Goal: Task Accomplishment & Management: Complete application form

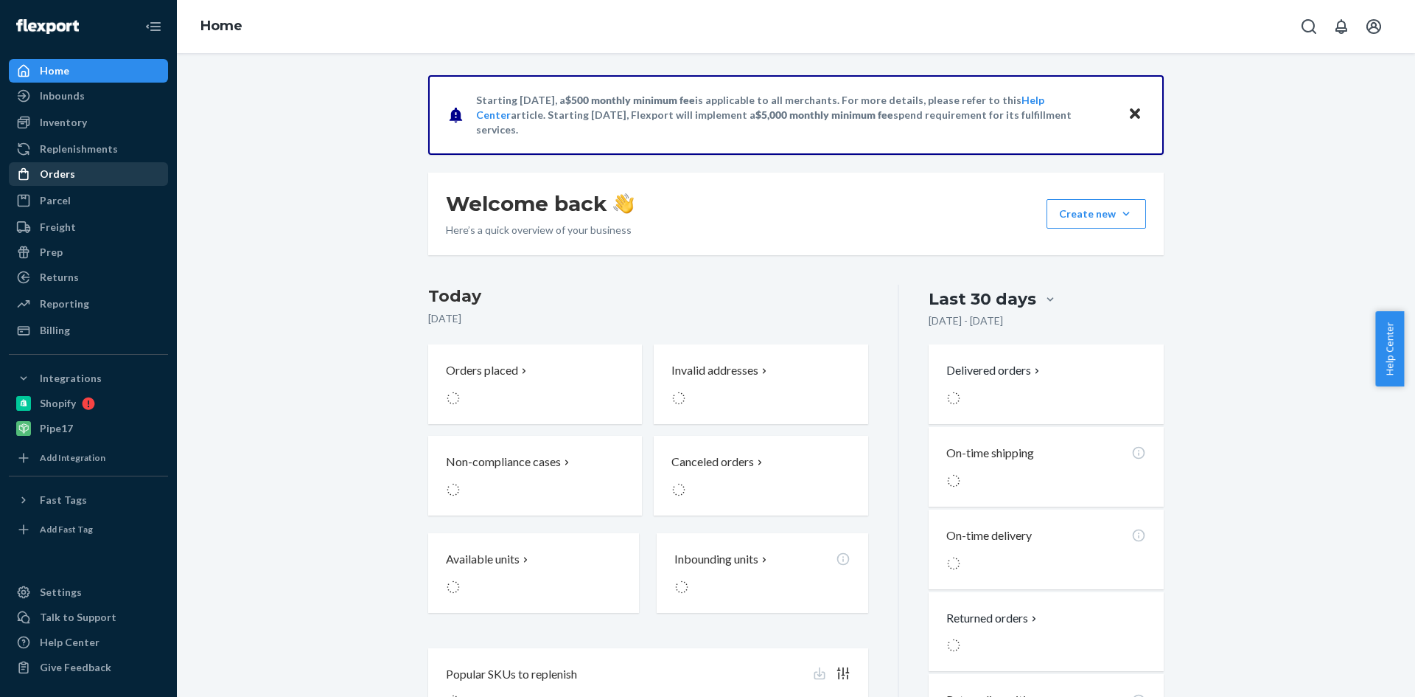
click at [51, 172] on div "Orders" at bounding box center [57, 174] width 35 height 15
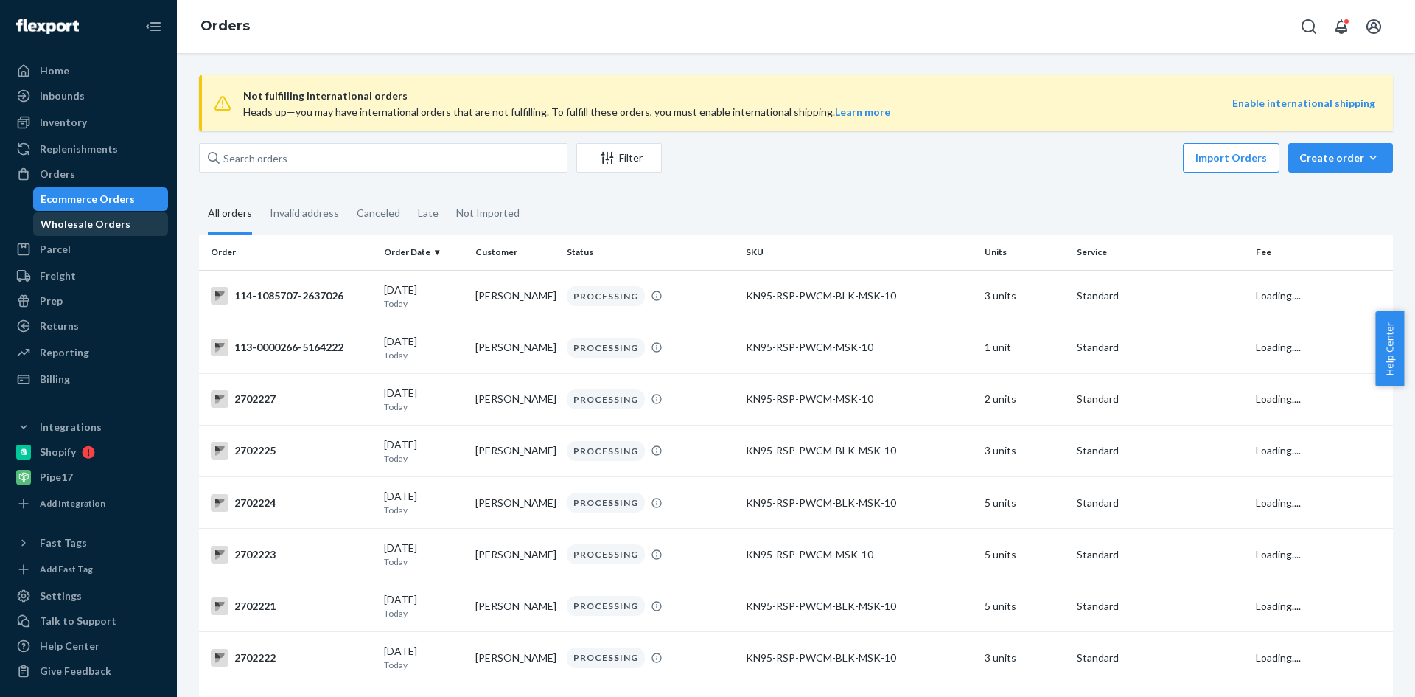
click at [82, 223] on div "Wholesale Orders" at bounding box center [86, 224] width 90 height 15
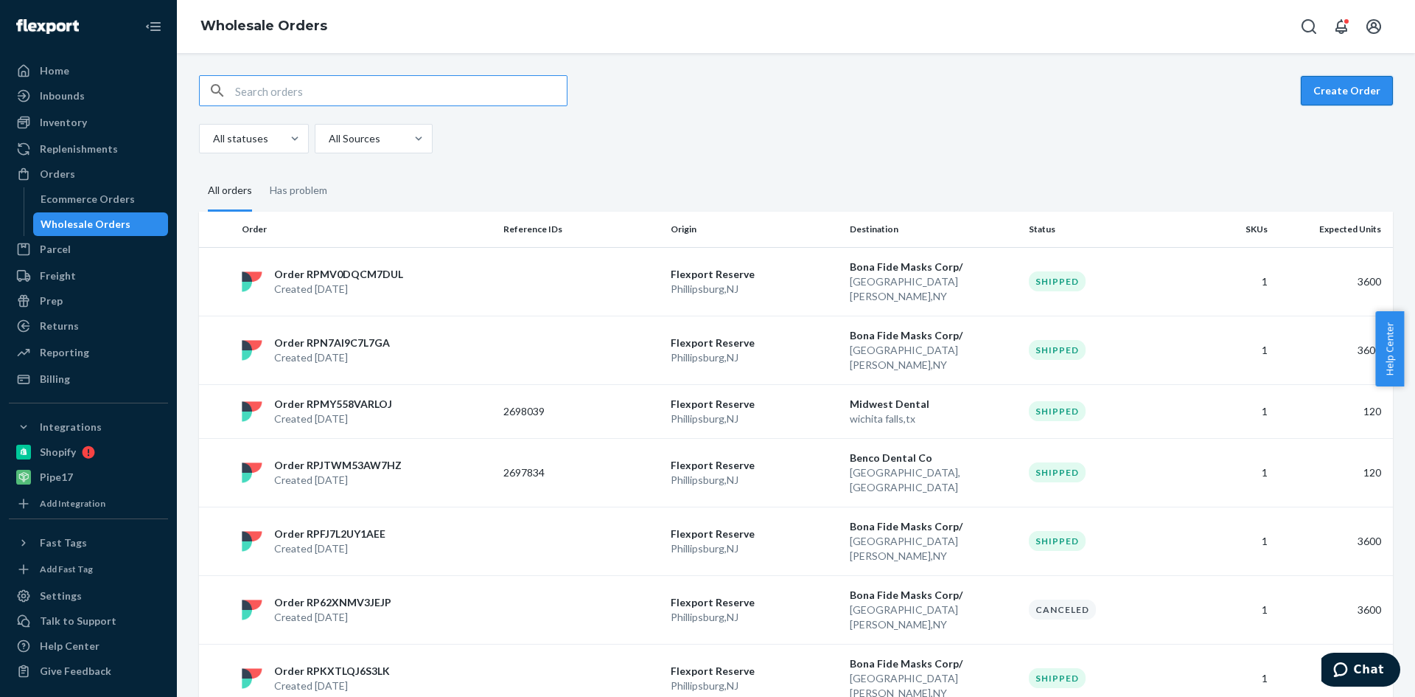
click at [1331, 99] on button "Create Order" at bounding box center [1347, 90] width 92 height 29
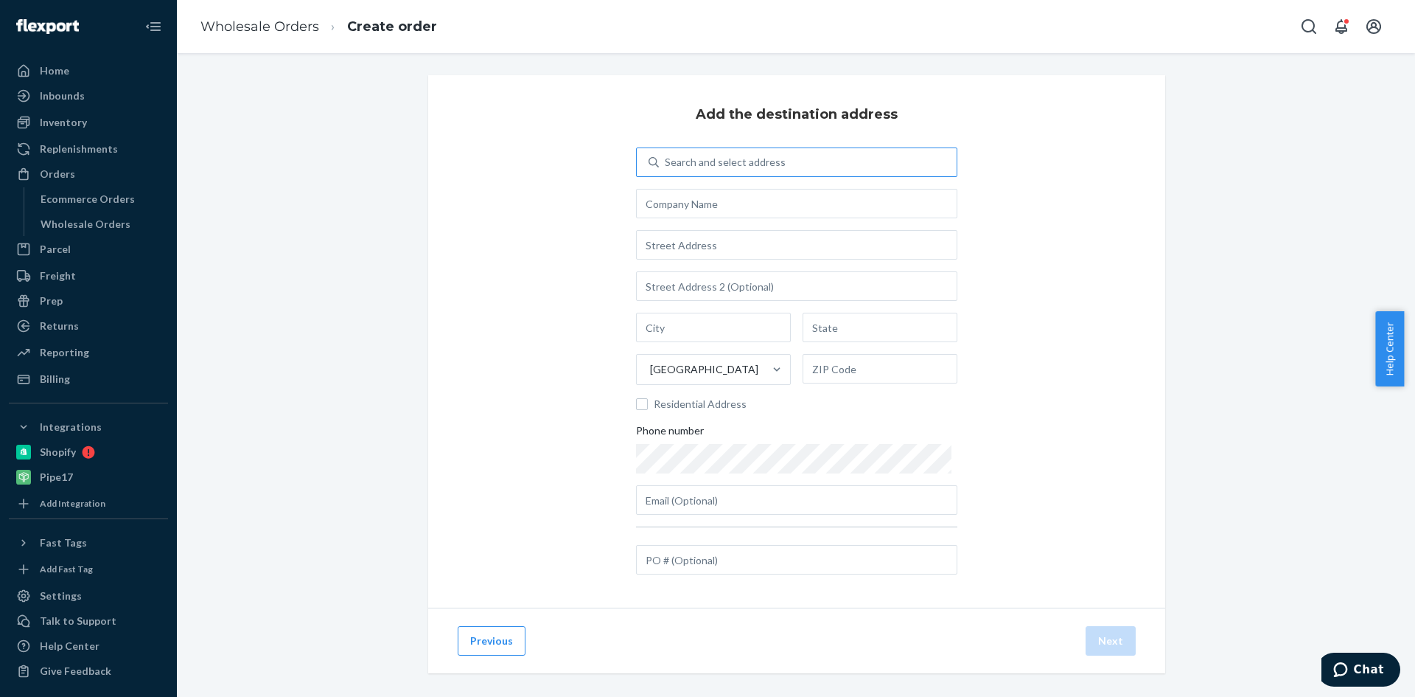
click at [770, 154] on div "Search and select address" at bounding box center [808, 162] width 298 height 27
click at [666, 155] on input "Search and select address" at bounding box center [665, 162] width 1 height 15
type input "bonafide"
click at [674, 160] on div "Search and select address" at bounding box center [808, 162] width 298 height 27
click at [666, 160] on input "0 results available. Select is focused ,type to refine list, press Down to open…" at bounding box center [665, 162] width 1 height 15
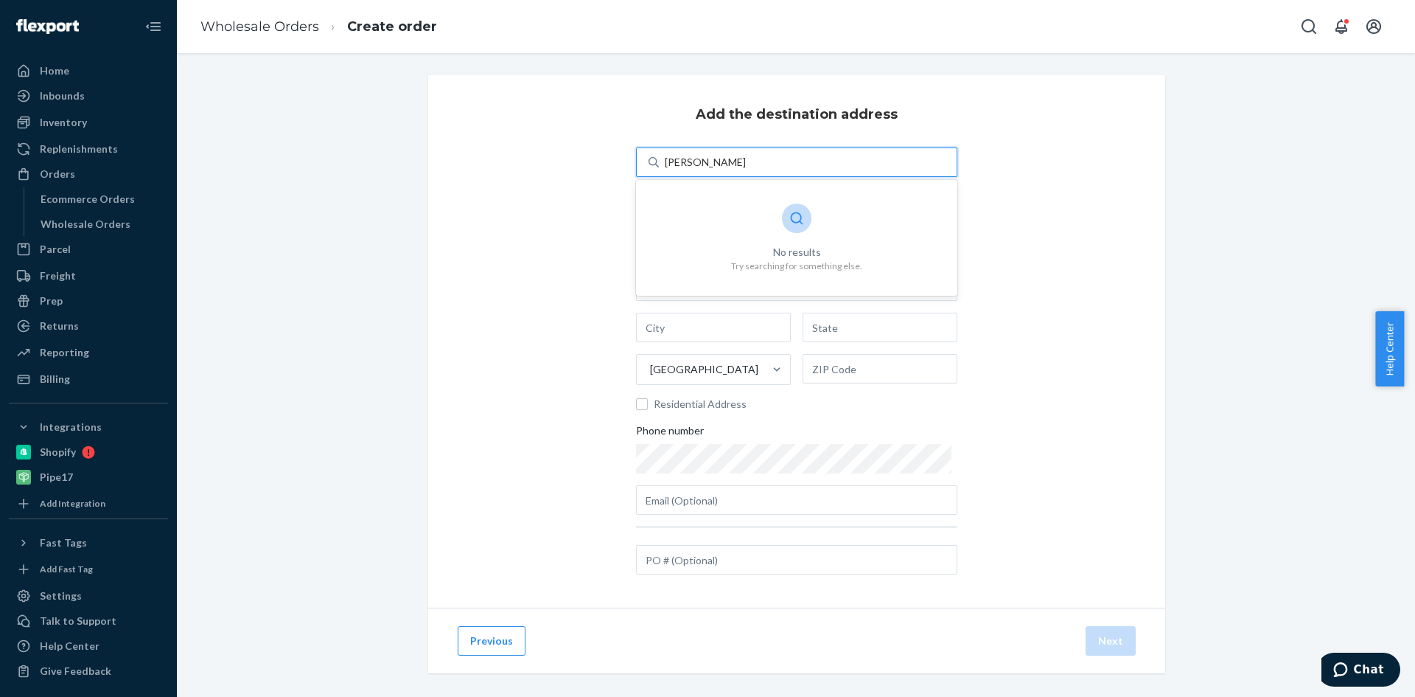
click at [705, 159] on input "james greandefeld" at bounding box center [707, 162] width 84 height 15
type input "james grandefeld"
click at [764, 165] on div "james grandefeld" at bounding box center [808, 162] width 298 height 27
click at [743, 165] on input "0 results available for search term james grandefeld. Select is focused ,type t…" at bounding box center [704, 162] width 78 height 15
click at [728, 206] on input "text" at bounding box center [796, 203] width 321 height 29
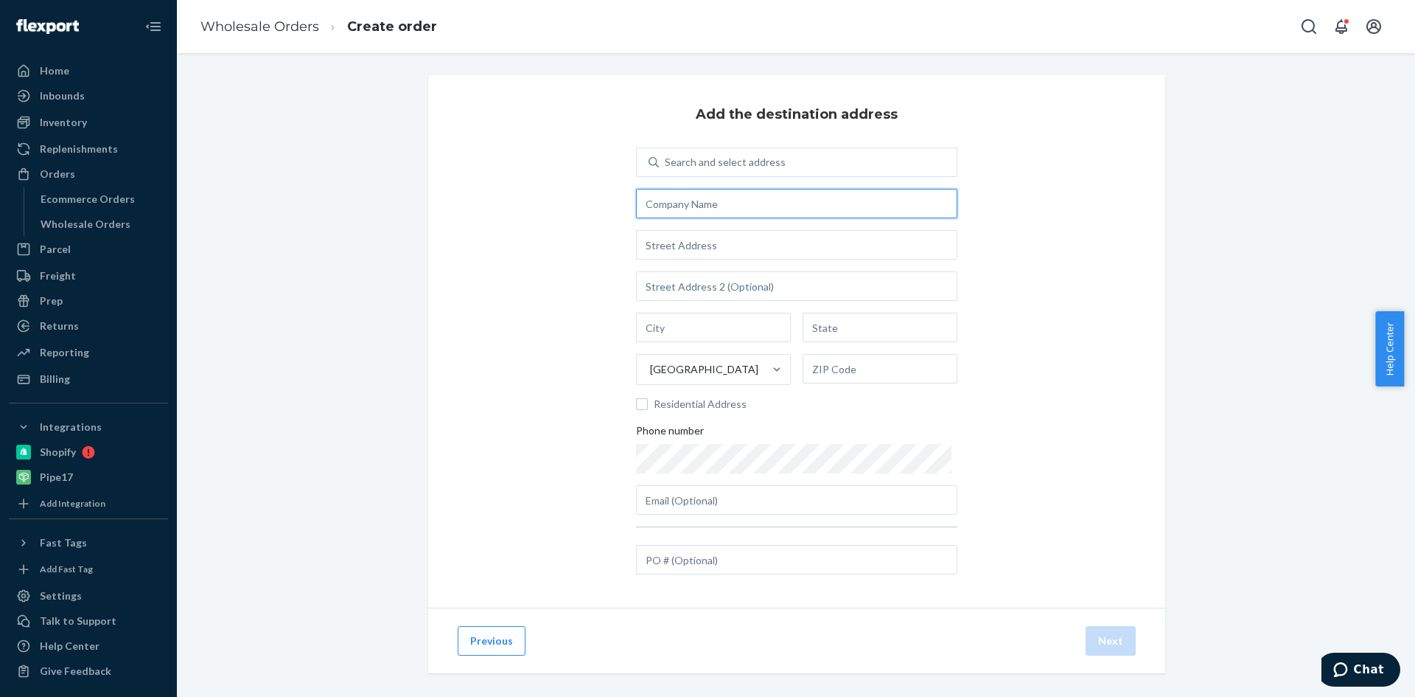
type input "Bona Fide Masks Corp/Ball Chain Mfg Corp"
type input "[STREET_ADDRESS][PERSON_NAME]"
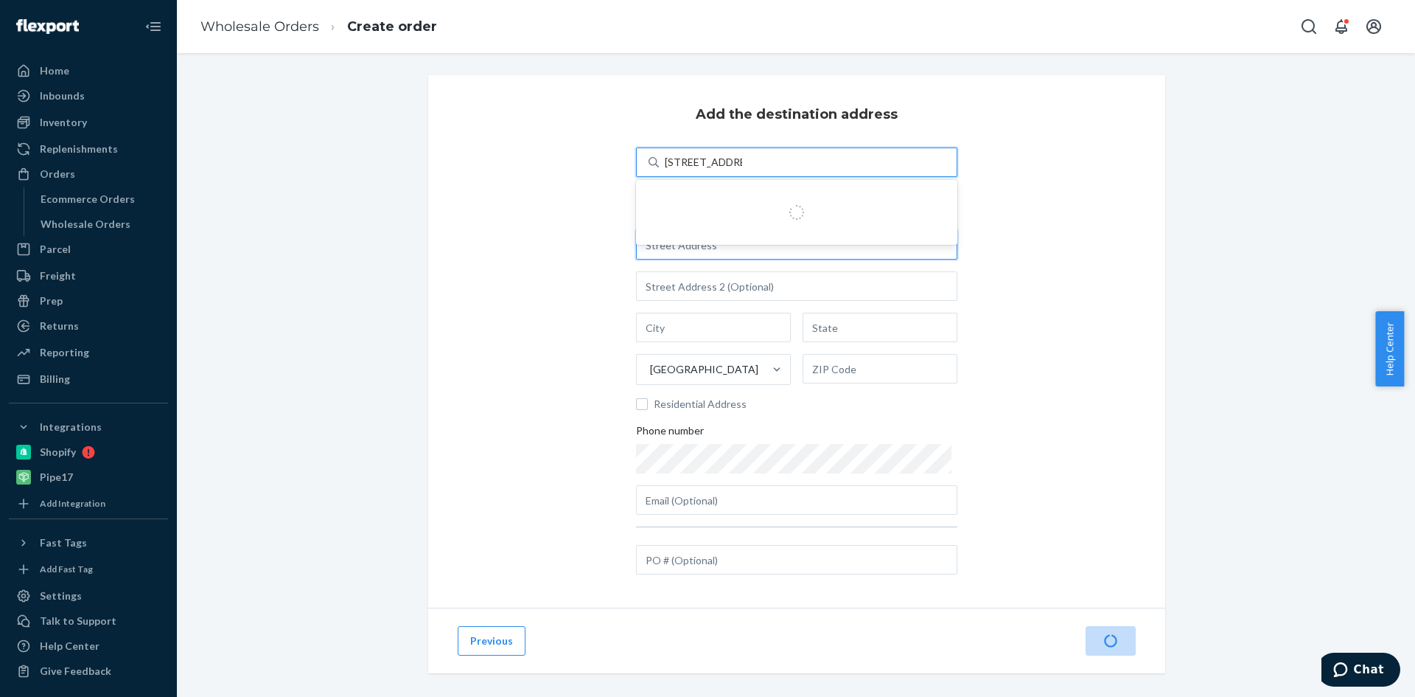
type input "[STREET_ADDRESS][PERSON_NAME]"
type input "[GEOGRAPHIC_DATA][PERSON_NAME]"
type input "NEW YORK"
type input "10550"
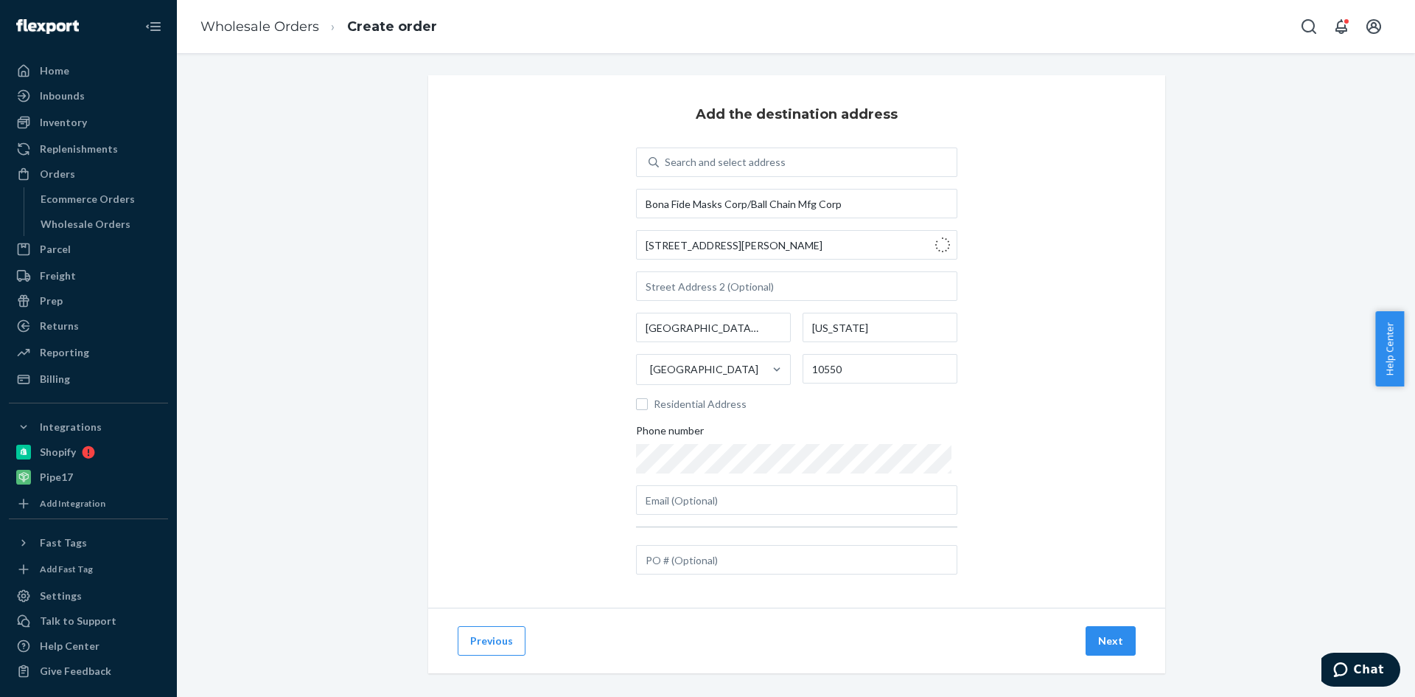
type input "NY"
drag, startPoint x: 864, startPoint y: 205, endPoint x: 735, endPoint y: 212, distance: 129.2
click at [735, 212] on input "Bona Fide Masks Corp/Ball Chain Mfg Corp" at bounding box center [796, 203] width 321 height 29
type input "Bona Fide Masks Corp"
click at [1058, 270] on div "Add the destination address Search and select address Bona Fide Masks Corp 741 …" at bounding box center [796, 341] width 737 height 532
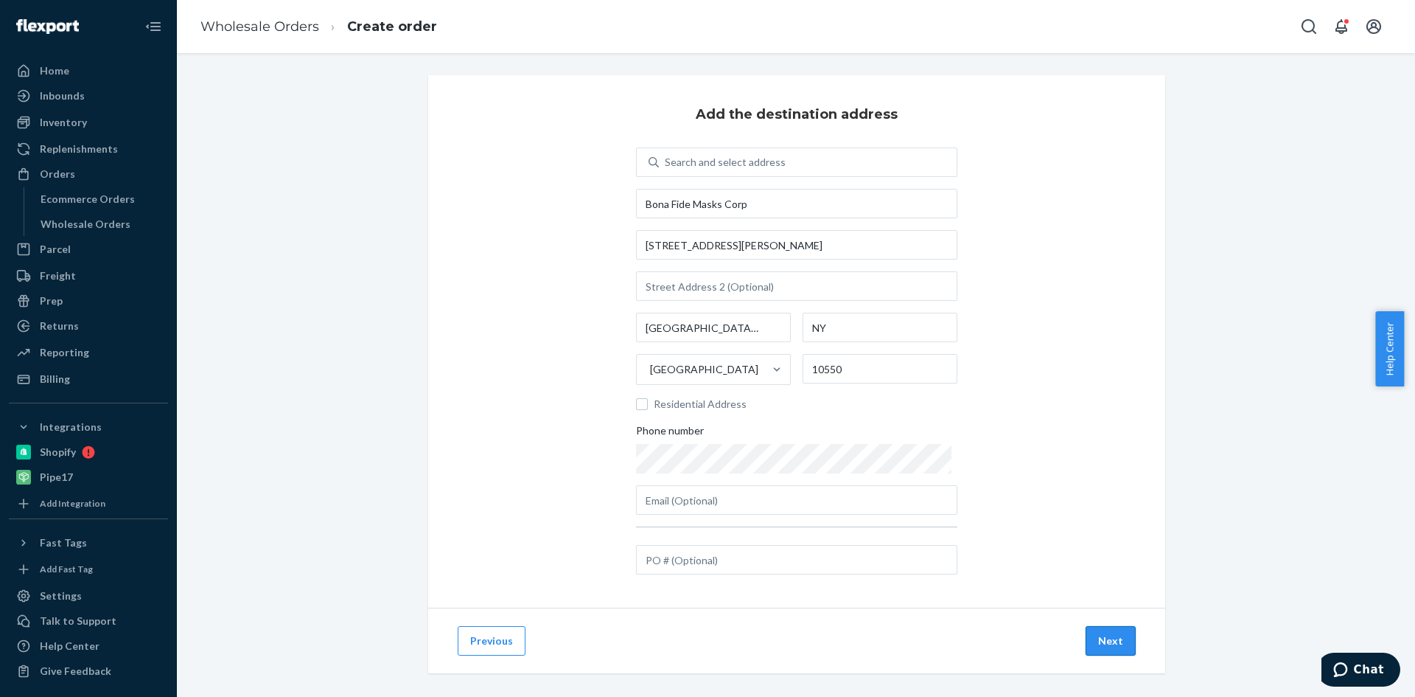
click at [1103, 633] on button "Next" at bounding box center [1111, 640] width 50 height 29
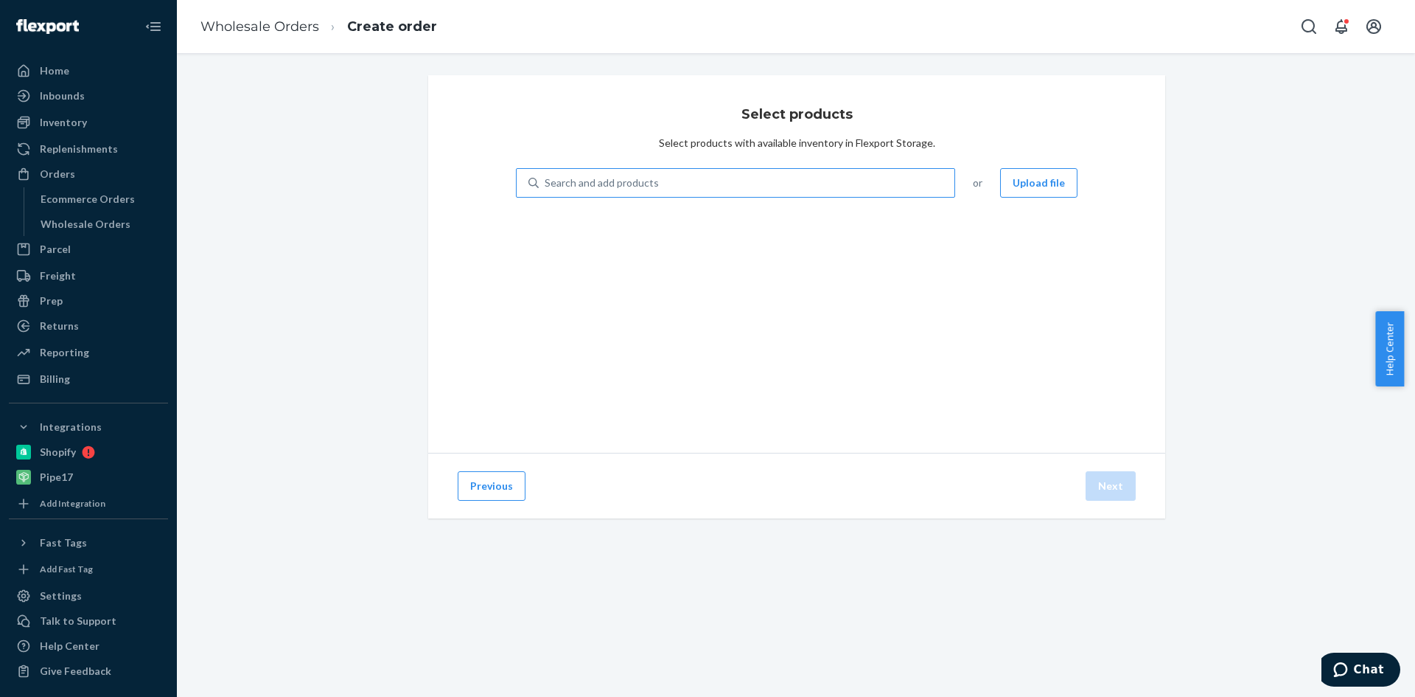
click at [684, 182] on div "Search and add products" at bounding box center [747, 183] width 416 height 27
click at [546, 182] on input "Search and add products" at bounding box center [545, 182] width 1 height 15
type input "denim"
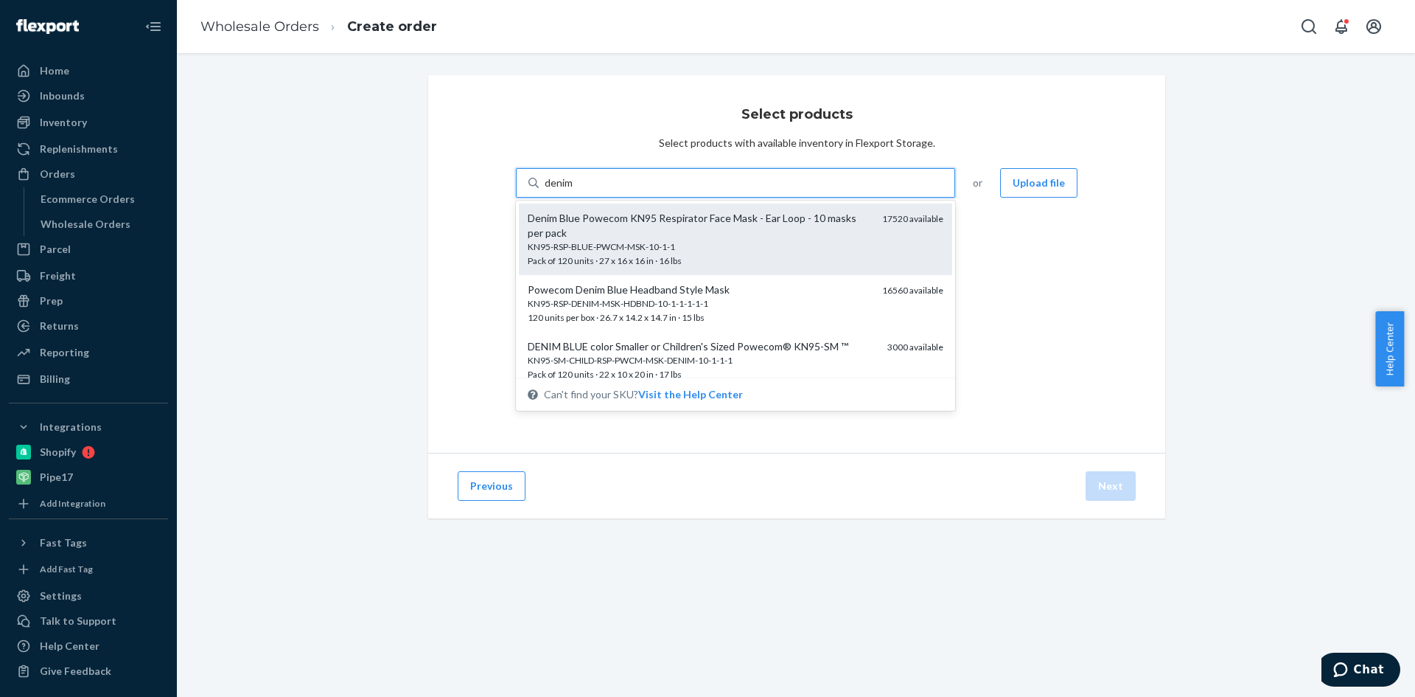
click at [667, 240] on div "Denim Blue Powecom KN95 Respirator Face Mask - Ear Loop - 10 masks per pack" at bounding box center [699, 225] width 343 height 29
click at [574, 190] on input "denim" at bounding box center [559, 182] width 29 height 15
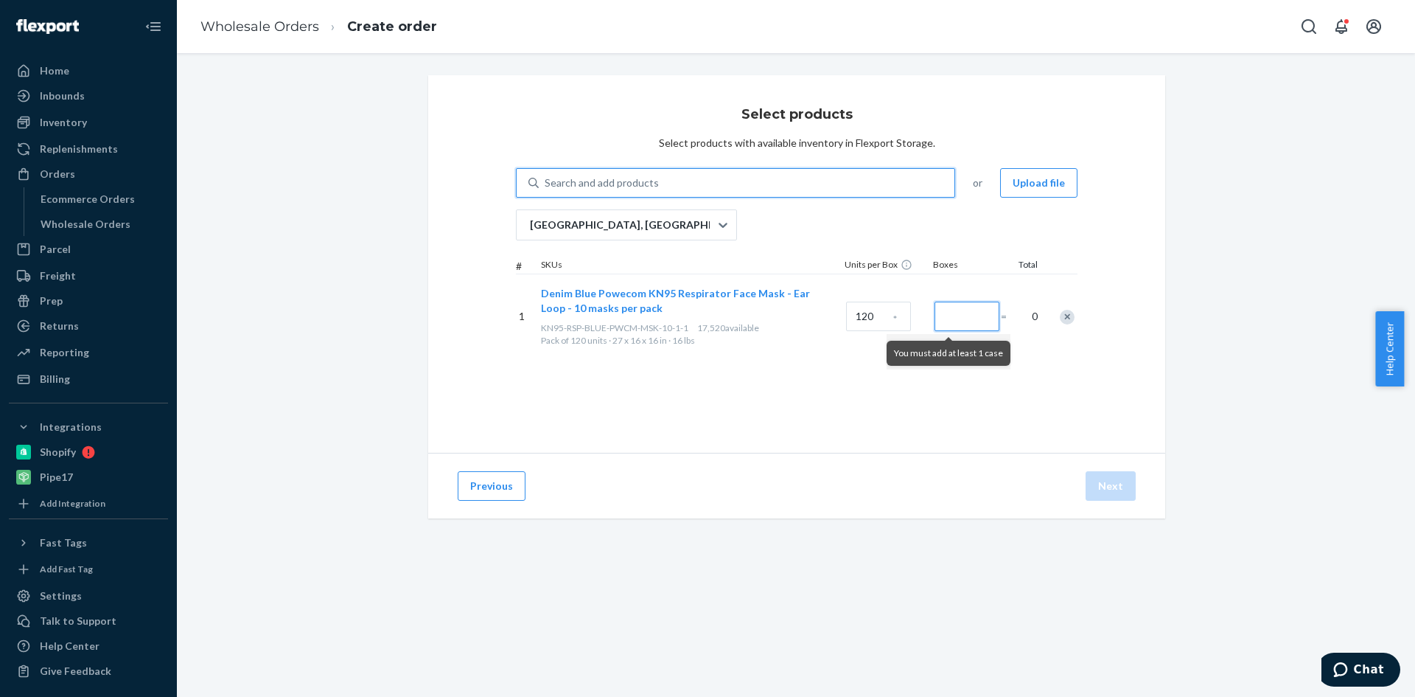
click at [952, 315] on input "Number of boxes" at bounding box center [967, 315] width 65 height 29
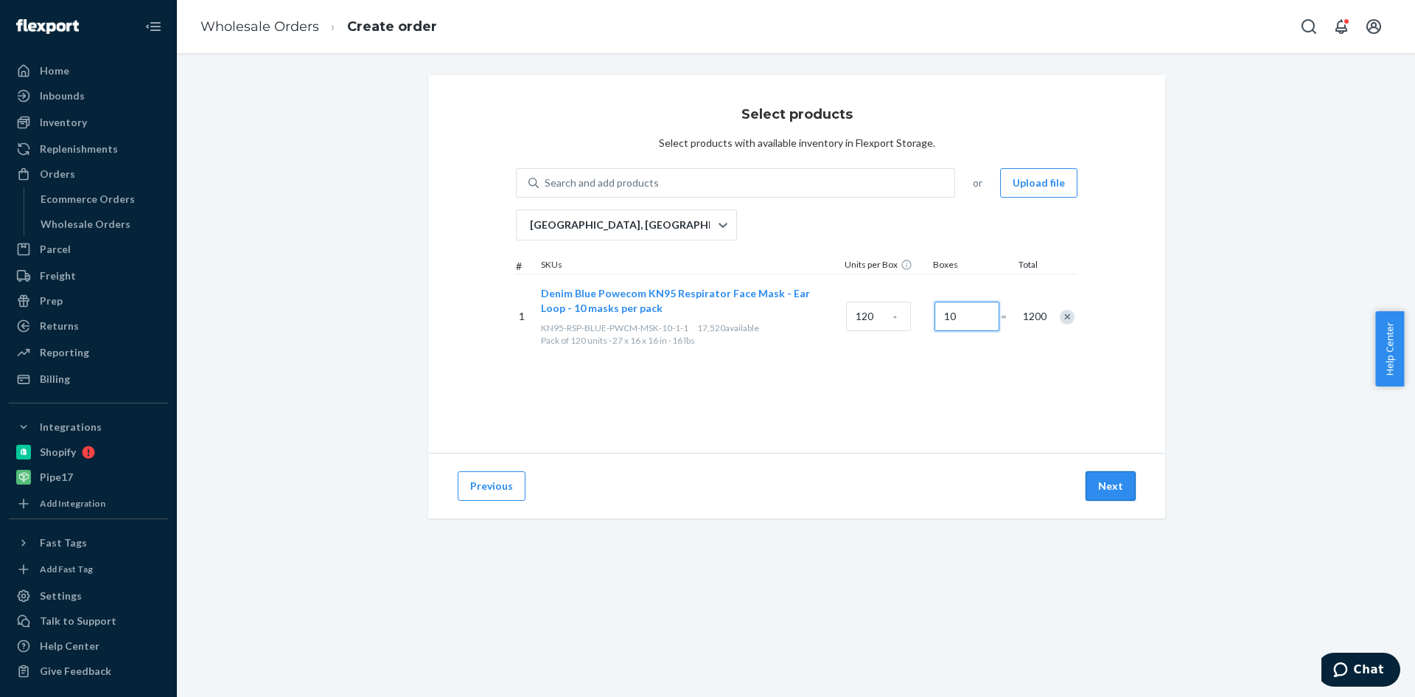
type input "10"
click at [1099, 482] on button "Next" at bounding box center [1111, 485] width 50 height 29
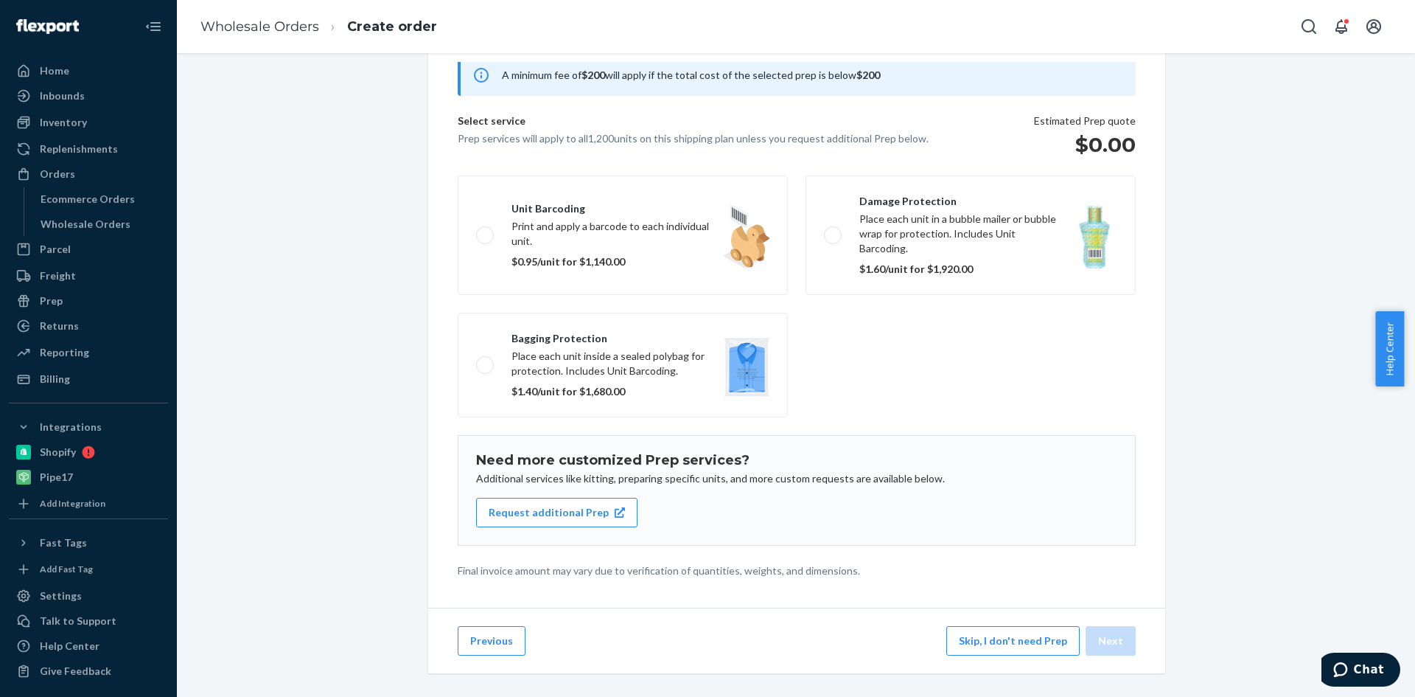
scroll to position [66, 0]
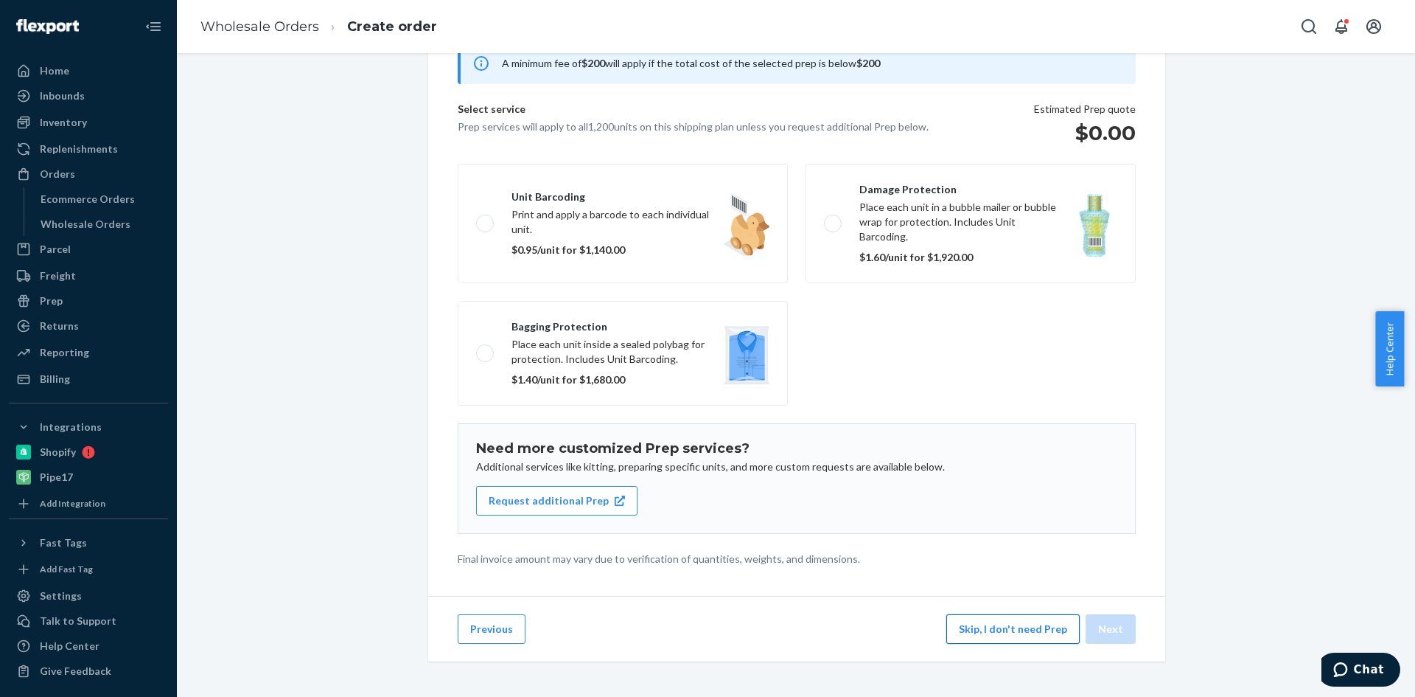
click at [1010, 632] on button "Skip, I don't need Prep" at bounding box center [1012, 628] width 133 height 29
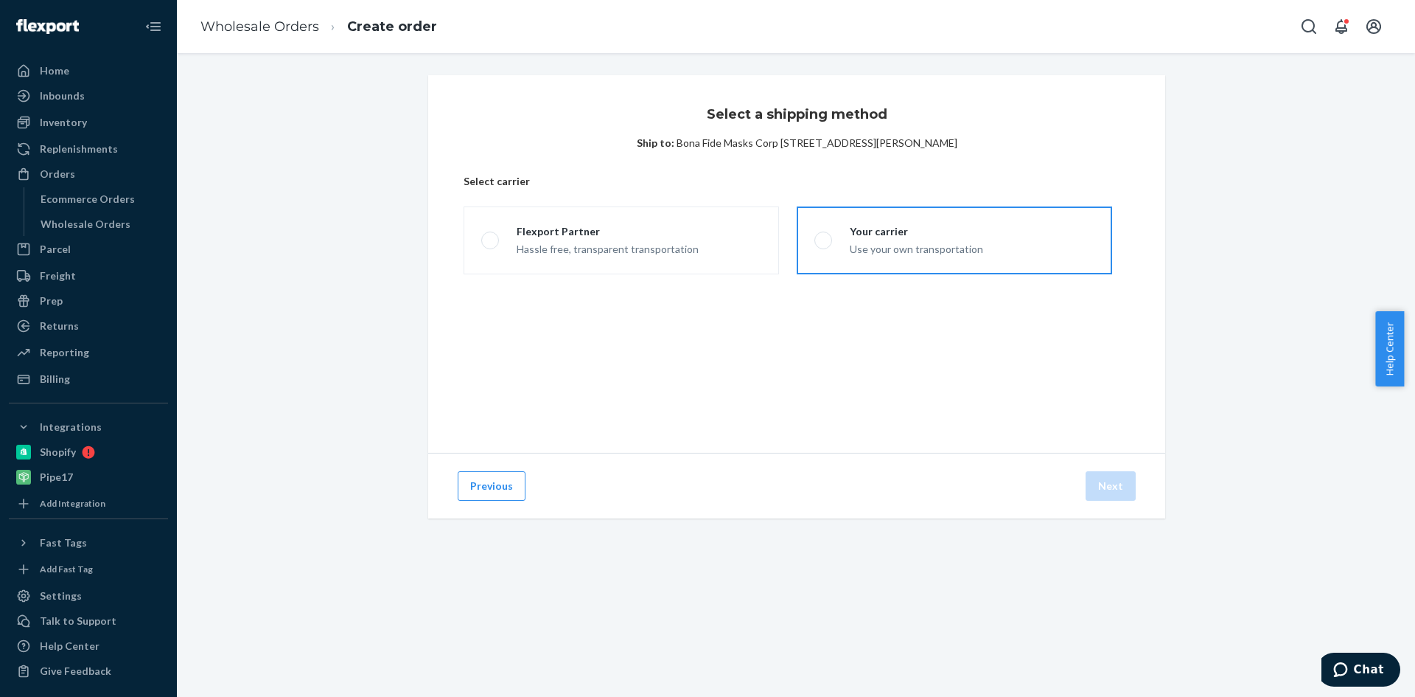
click at [820, 250] on label "Your carrier Use your own transportation" at bounding box center [954, 240] width 315 height 68
click at [820, 245] on input "Your carrier Use your own transportation" at bounding box center [820, 241] width 10 height 10
radio input "true"
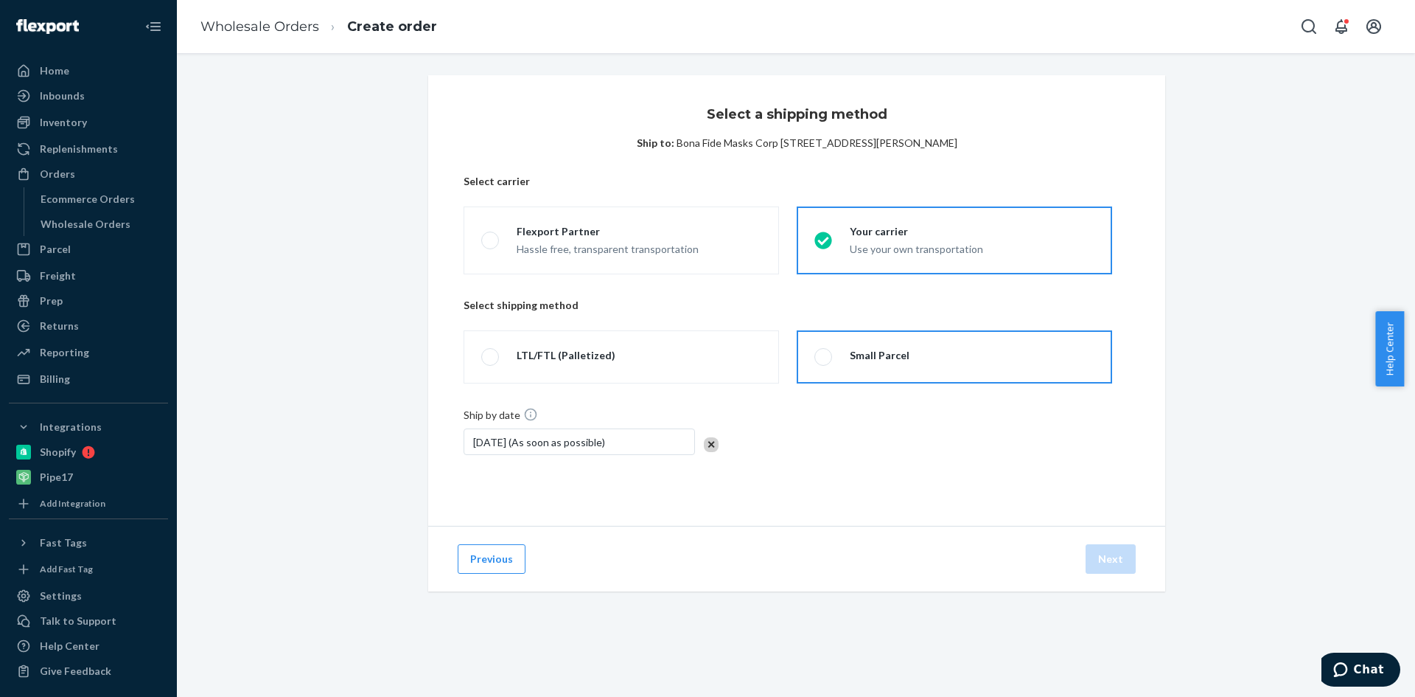
click at [823, 357] on span at bounding box center [824, 357] width 18 height 18
click at [823, 357] on input "Small Parcel" at bounding box center [820, 357] width 10 height 10
radio input "true"
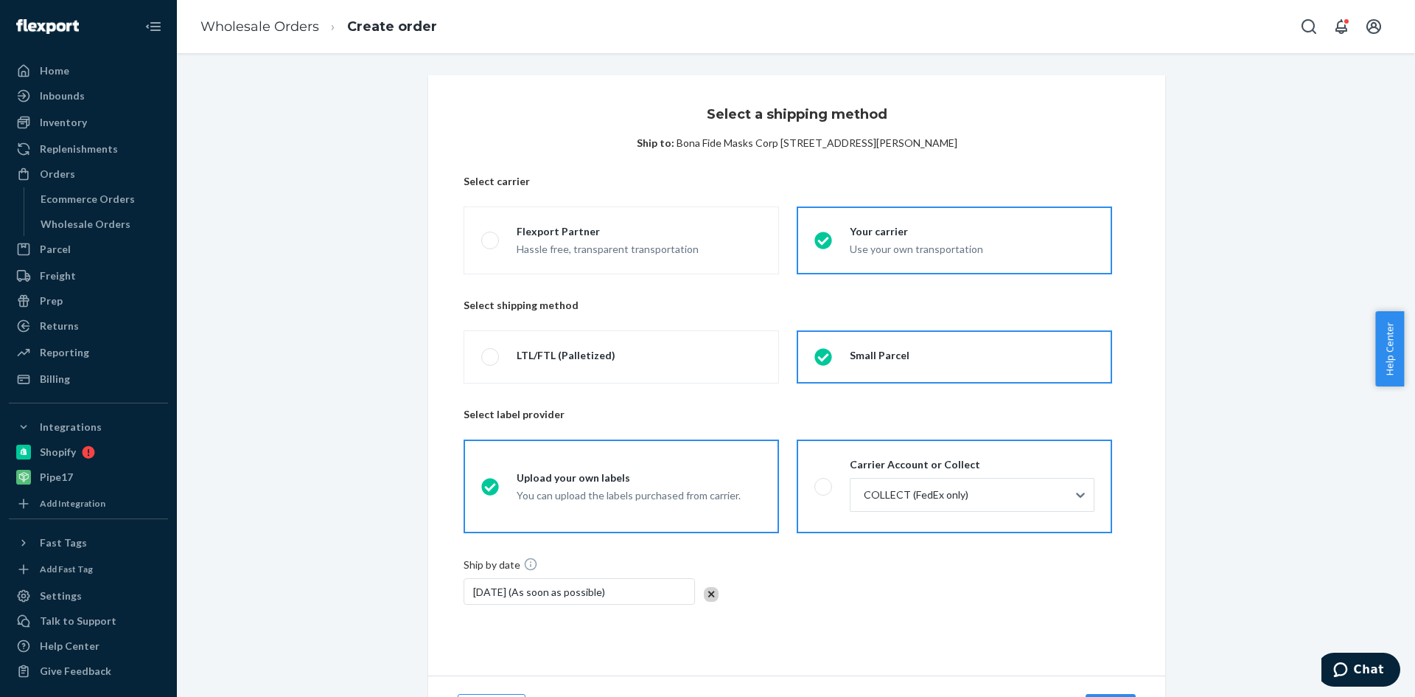
click at [823, 480] on span at bounding box center [824, 487] width 18 height 18
click at [823, 481] on input "Carrier Account or Collect COLLECT (FedEx only)" at bounding box center [820, 486] width 10 height 10
radio input "true"
radio input "false"
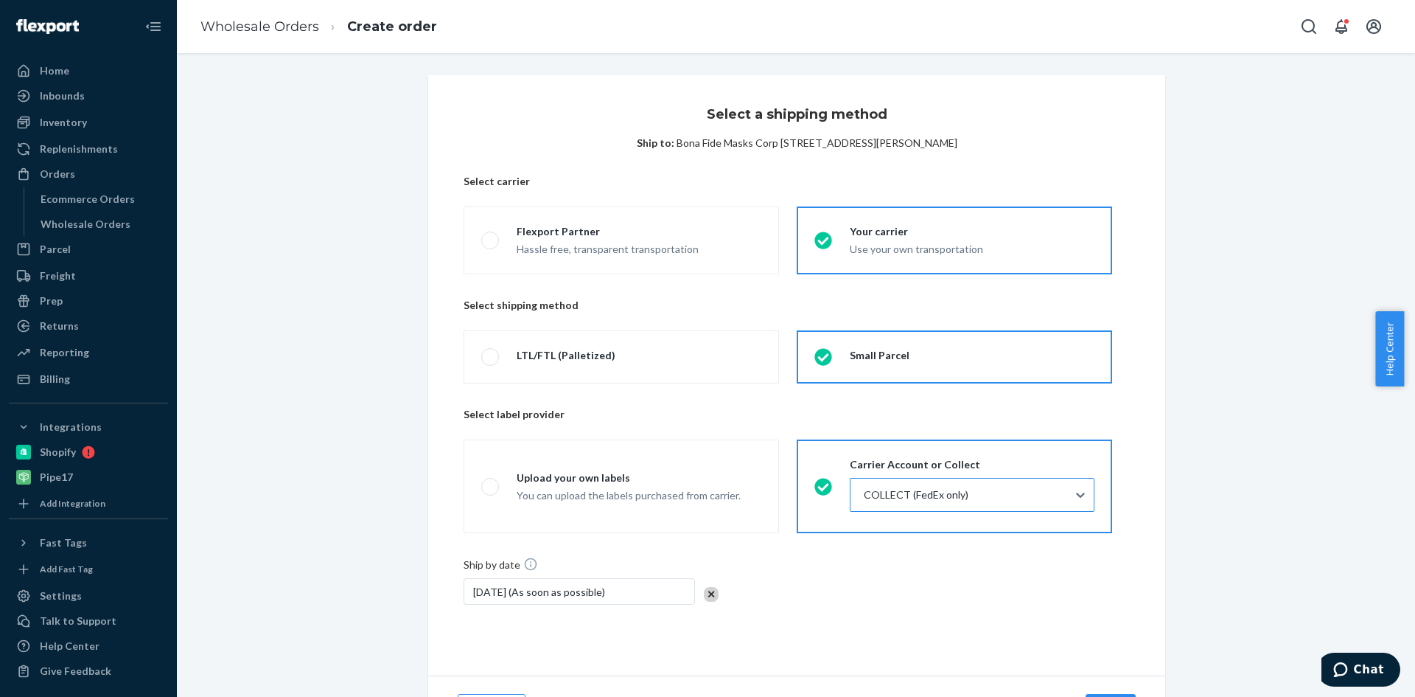
click at [978, 491] on div at bounding box center [970, 495] width 217 height 18
click at [864, 491] on input "COLLECT (FedEx only)" at bounding box center [862, 494] width 1 height 15
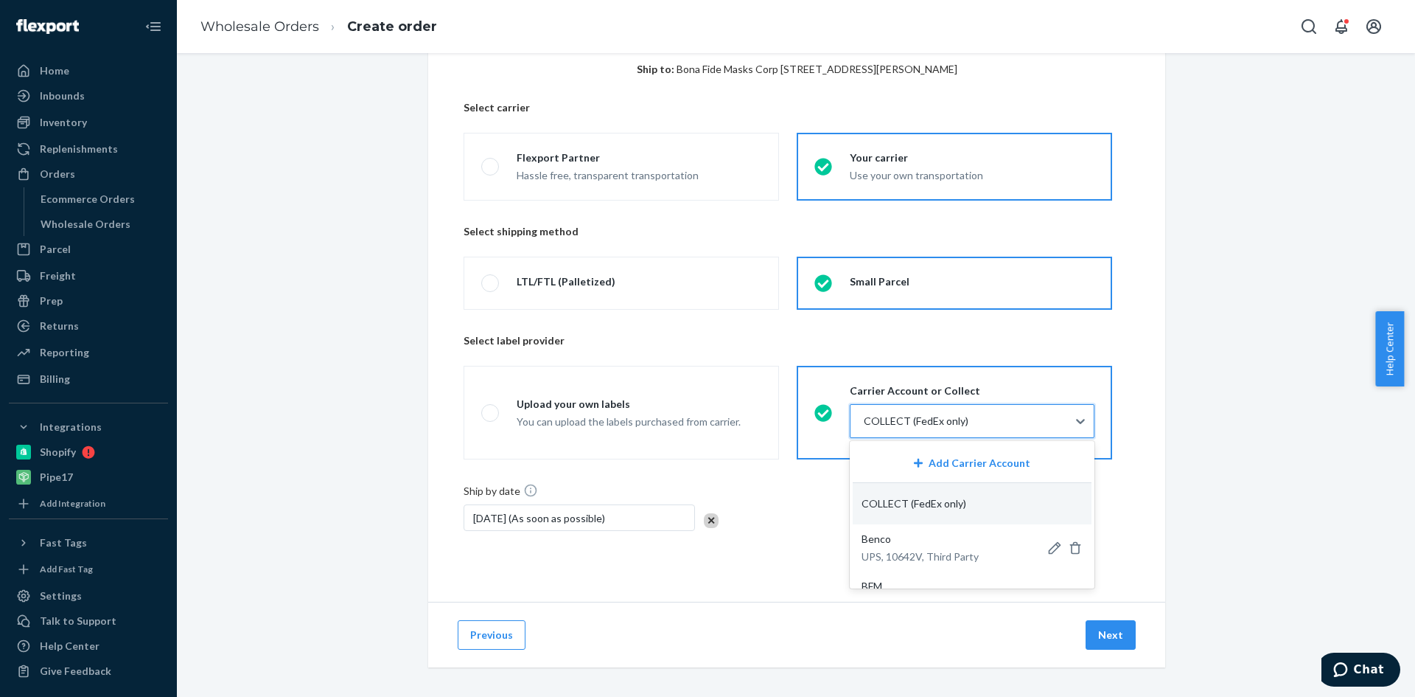
drag, startPoint x: 916, startPoint y: 622, endPoint x: 1185, endPoint y: 526, distance: 285.2
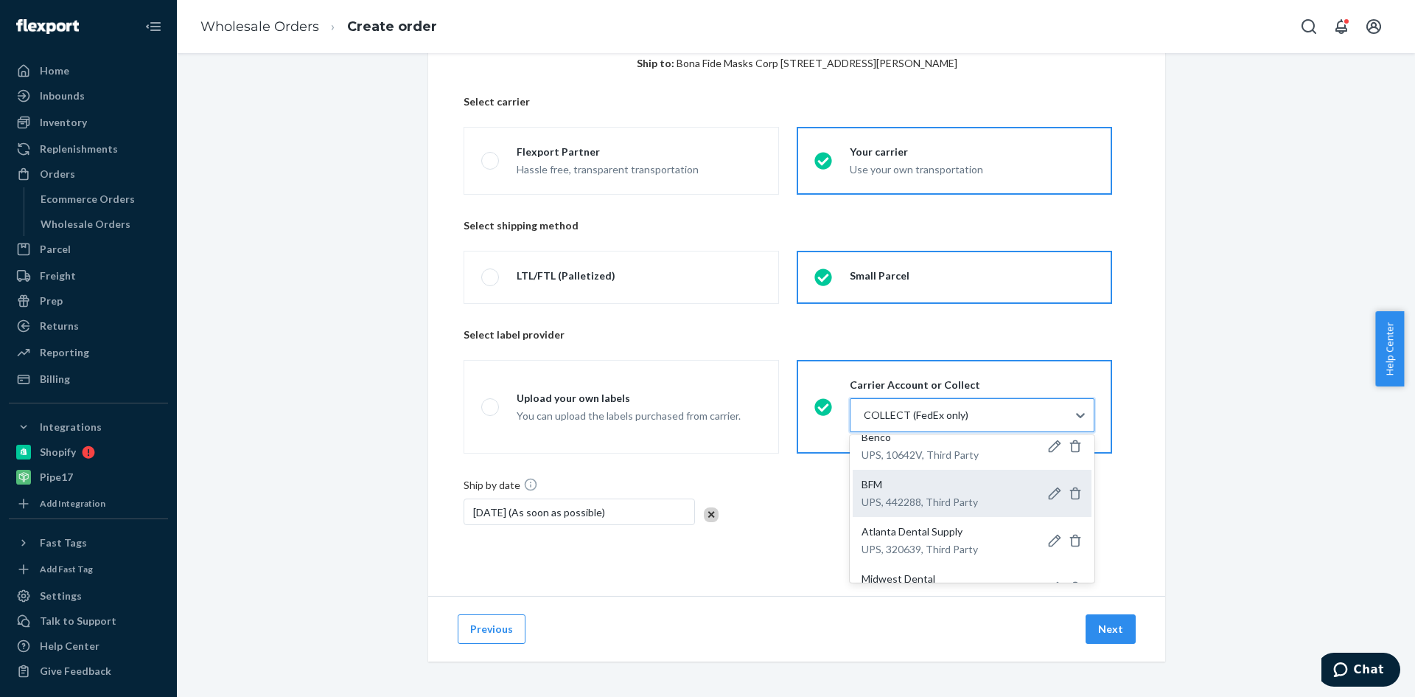
scroll to position [74, 0]
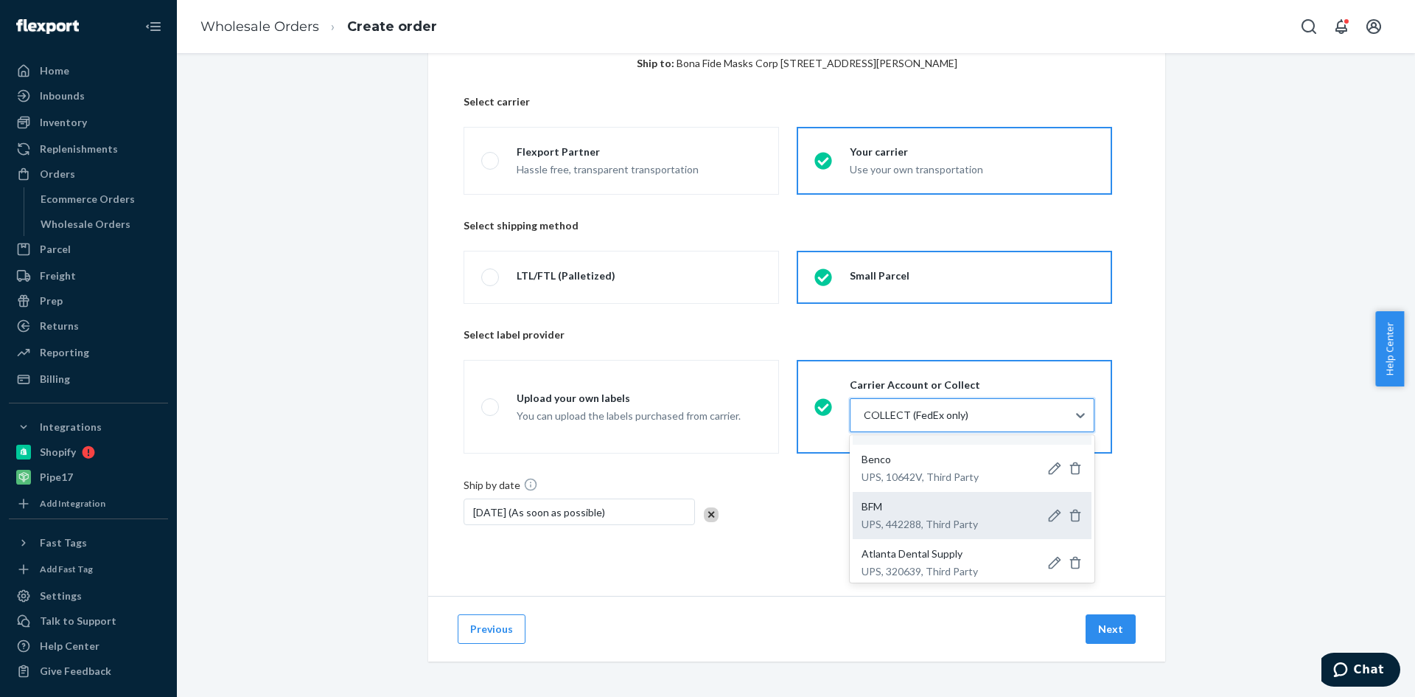
click at [900, 520] on p "UPS, 442288, Third Party" at bounding box center [920, 524] width 116 height 15
click at [864, 422] on input "option BFM-Bona Fide Masks Corp/Ball Chain Mfg Corp-UPS-442288-10550 focused, 0…" at bounding box center [862, 415] width 1 height 15
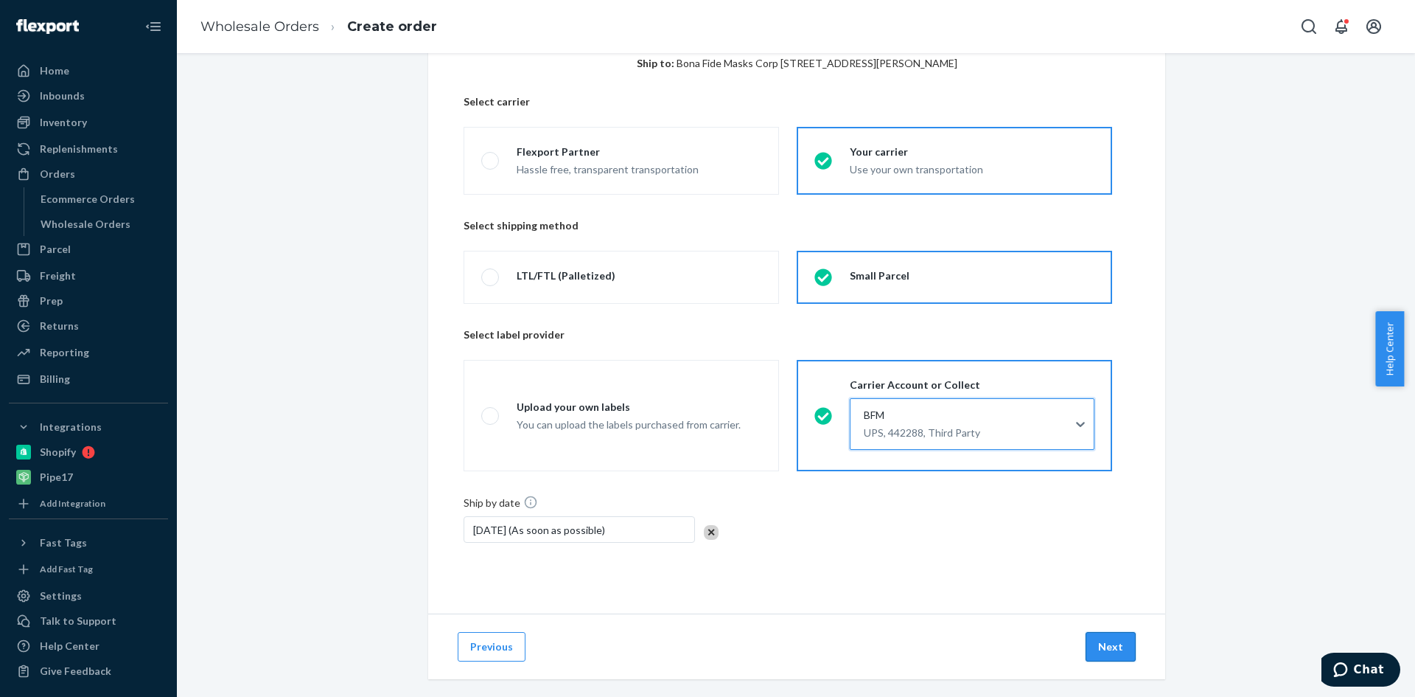
click at [1098, 644] on button "Next" at bounding box center [1111, 646] width 50 height 29
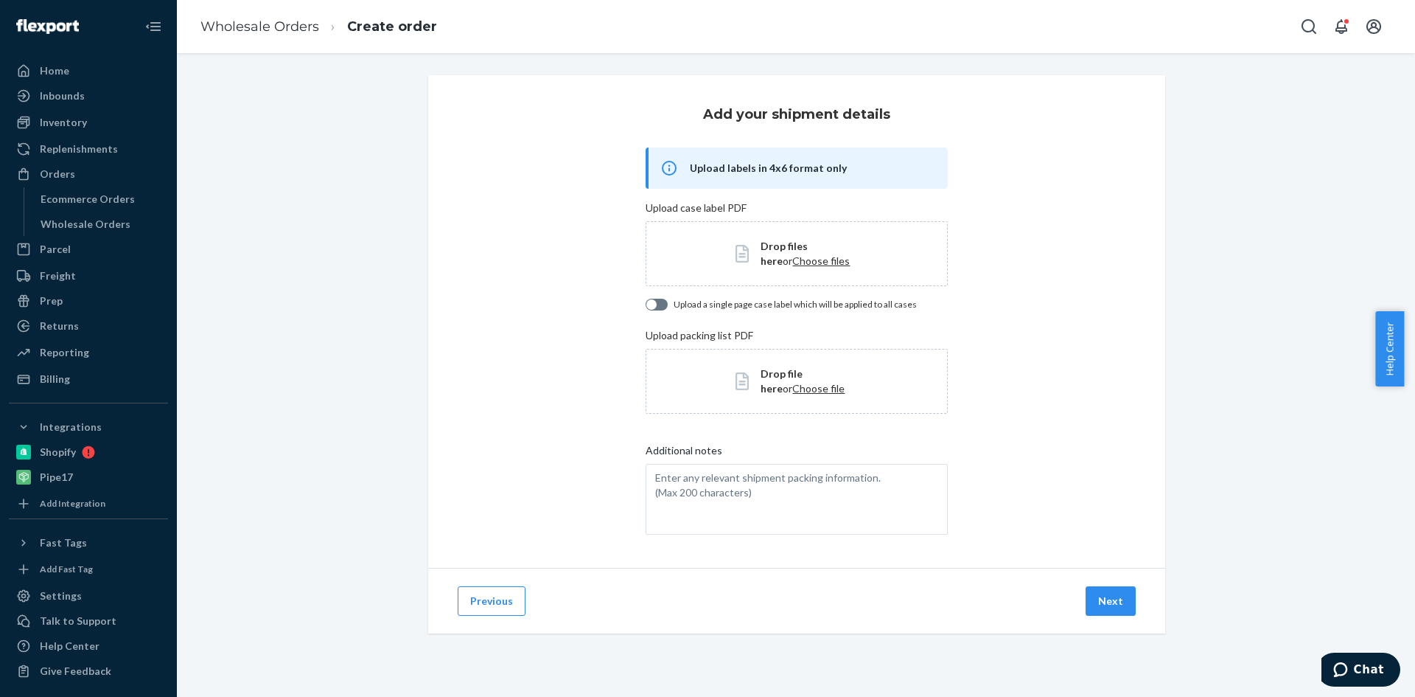
scroll to position [0, 0]
click at [1097, 585] on div "Previous Next" at bounding box center [796, 601] width 737 height 66
click at [1098, 598] on button "Next" at bounding box center [1111, 600] width 50 height 29
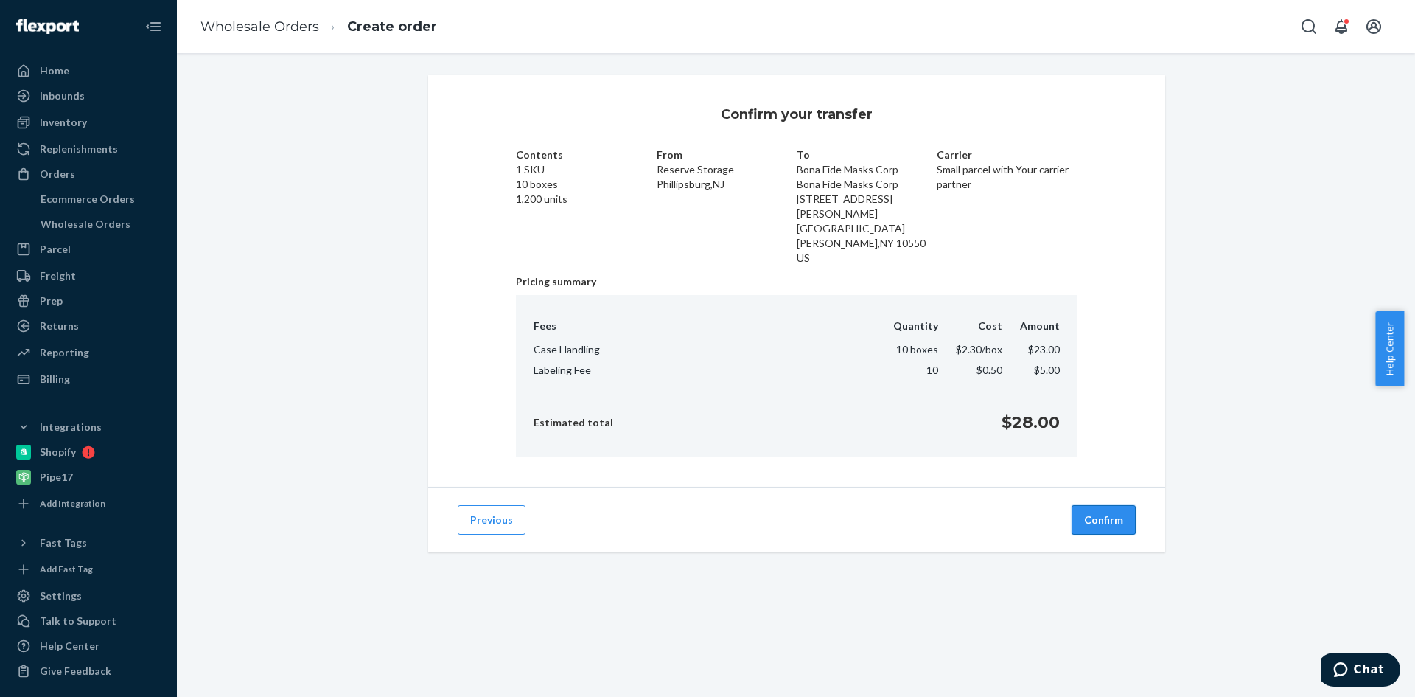
click at [1094, 505] on button "Confirm" at bounding box center [1104, 519] width 64 height 29
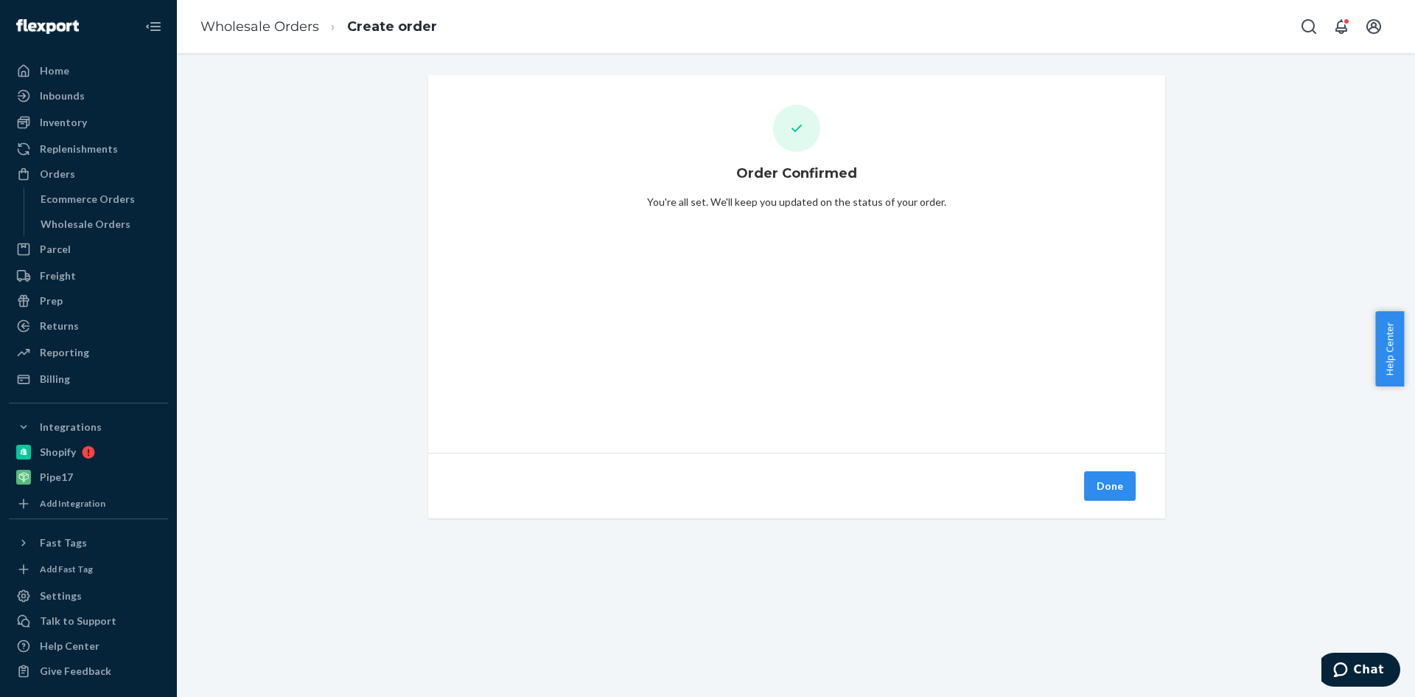
click at [1106, 487] on button "Done" at bounding box center [1110, 485] width 52 height 29
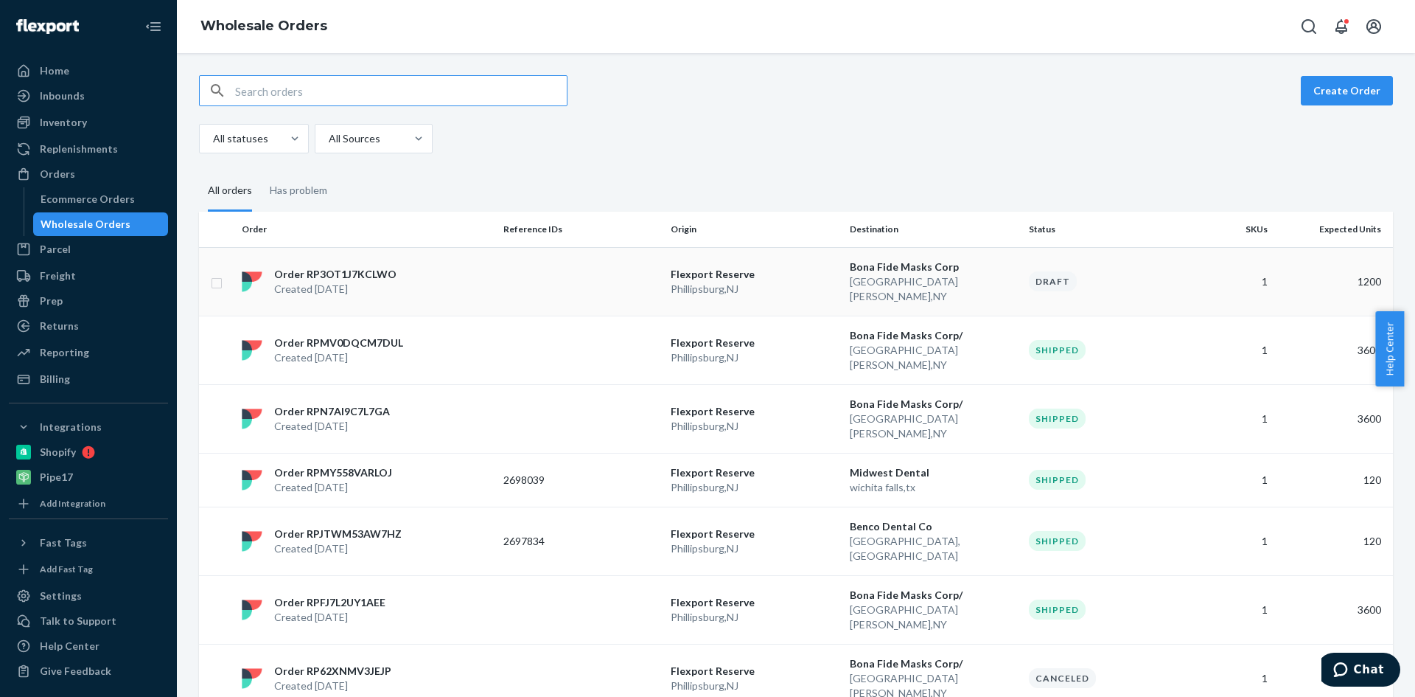
click at [339, 272] on p "Order RP3OT1J7KCLWO" at bounding box center [335, 274] width 122 height 15
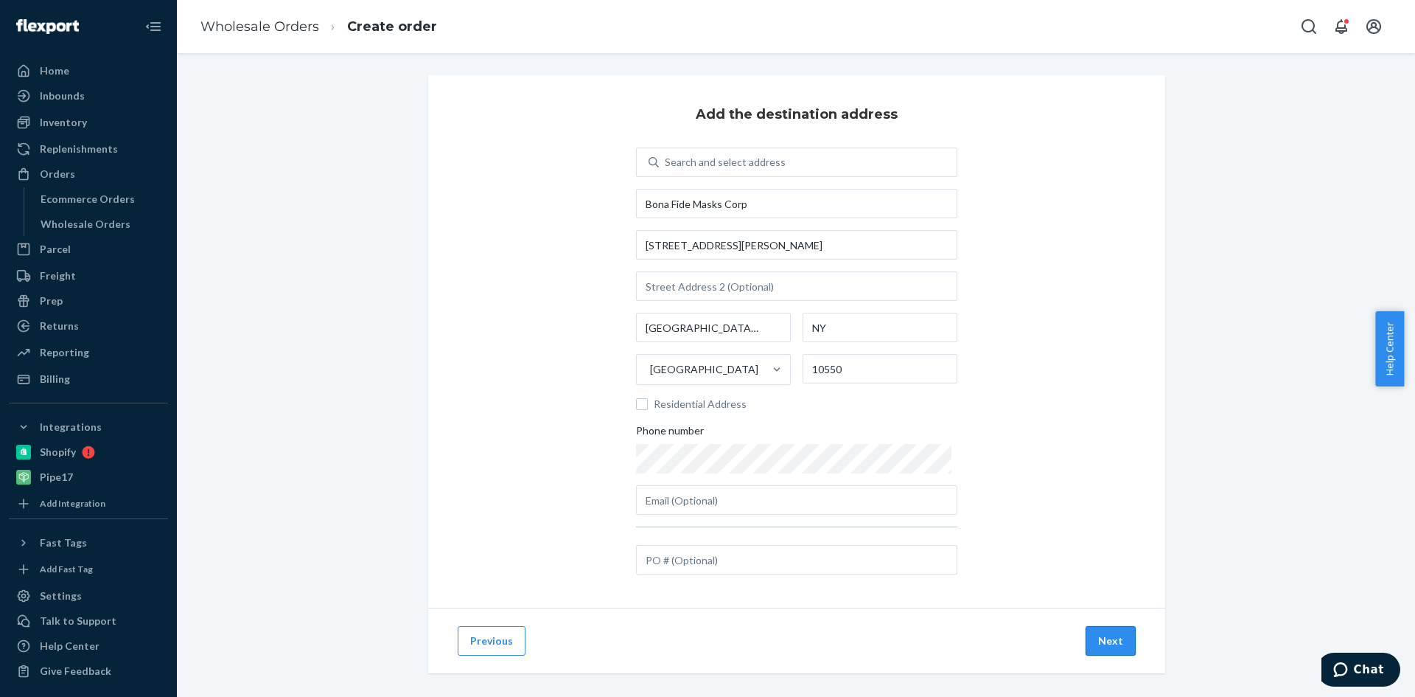
click at [1100, 641] on button "Next" at bounding box center [1111, 640] width 50 height 29
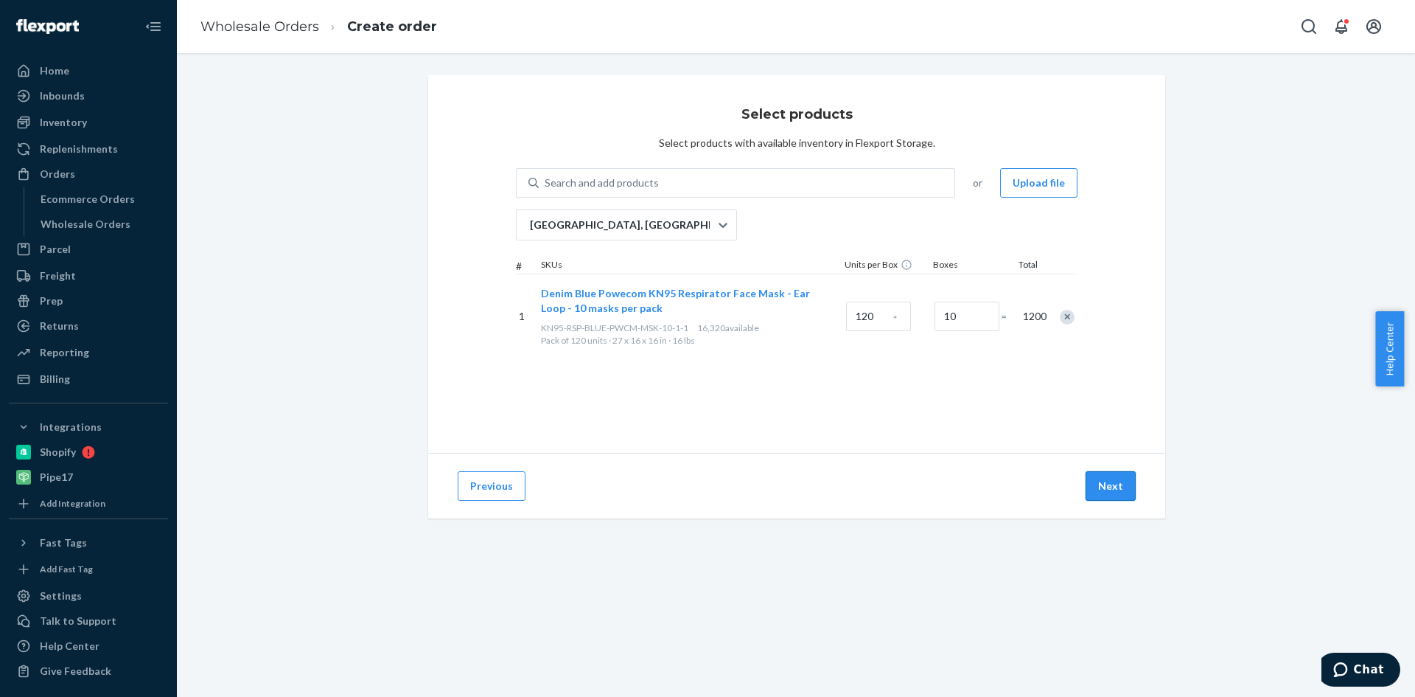
click at [1105, 481] on button "Next" at bounding box center [1111, 485] width 50 height 29
click at [66, 215] on div "Wholesale Orders" at bounding box center [101, 224] width 133 height 21
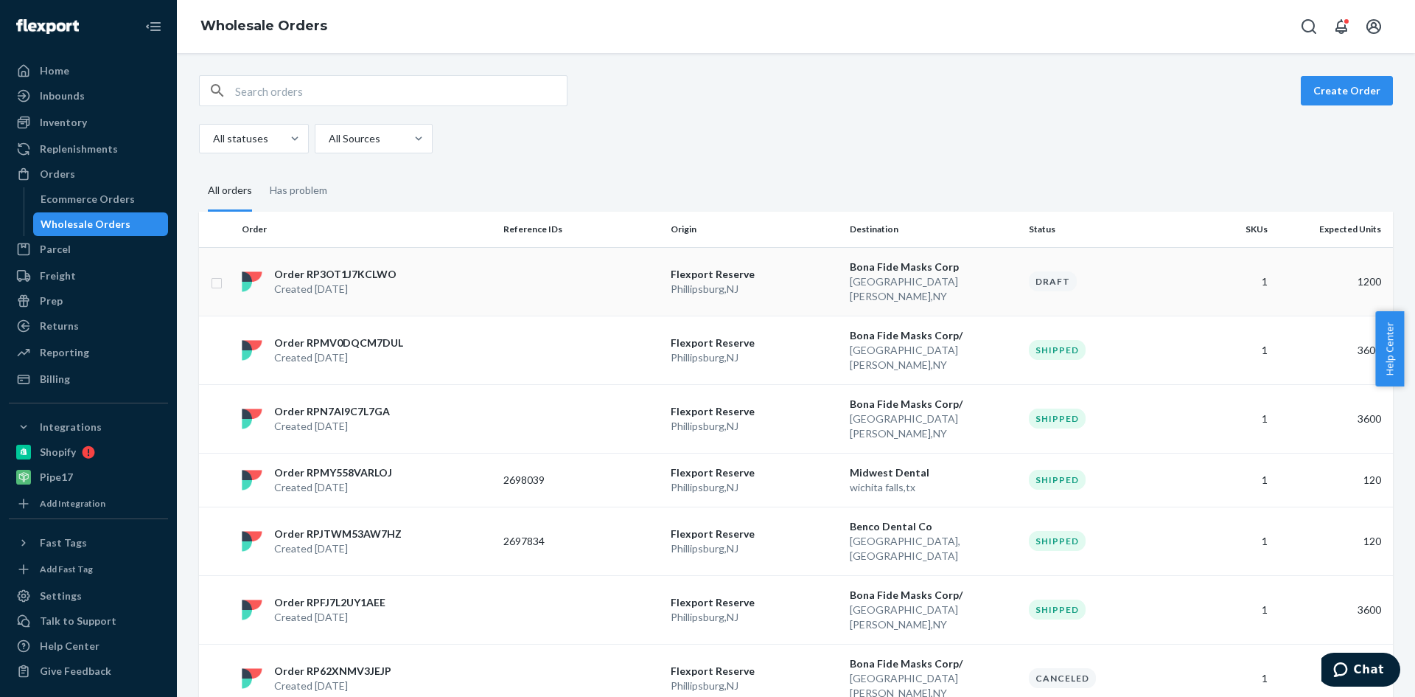
click at [434, 279] on div "Order RP3OT1J7KCLWO Created Sep 23, 2025" at bounding box center [367, 281] width 262 height 29
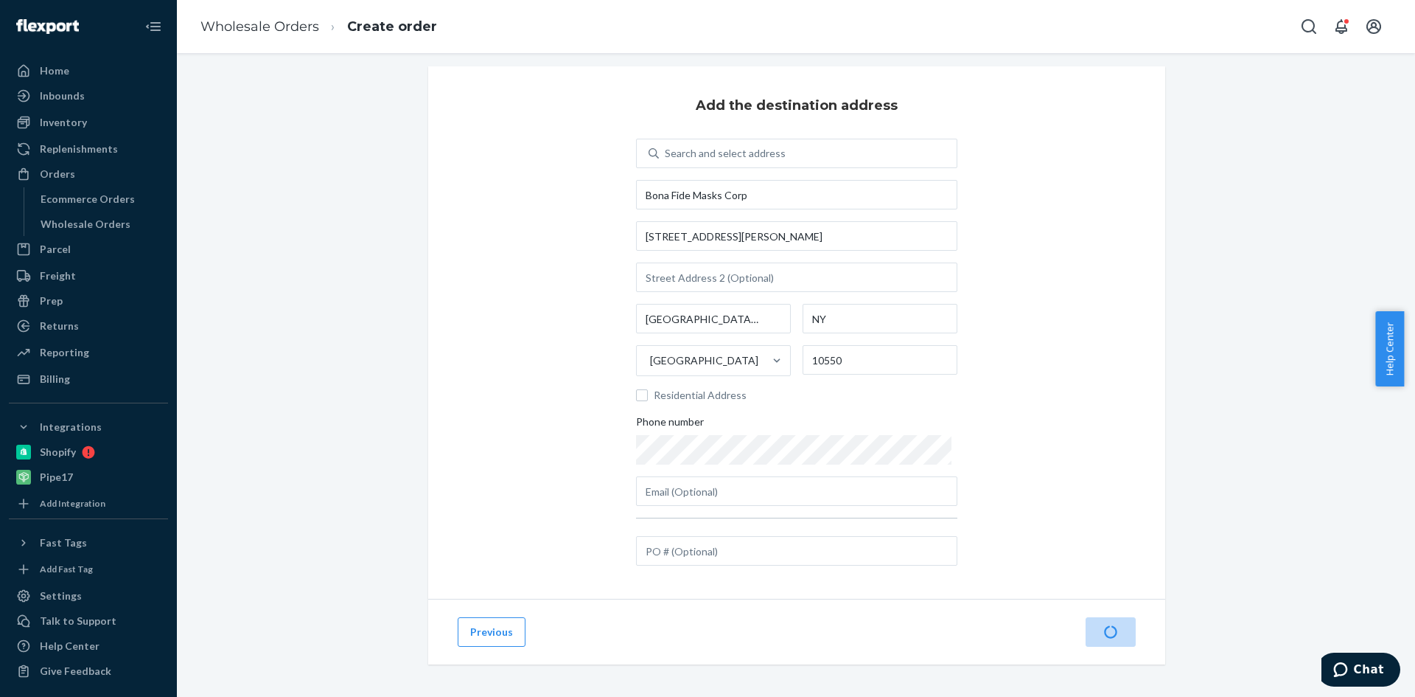
scroll to position [12, 0]
click at [1109, 626] on button "Next" at bounding box center [1111, 628] width 50 height 29
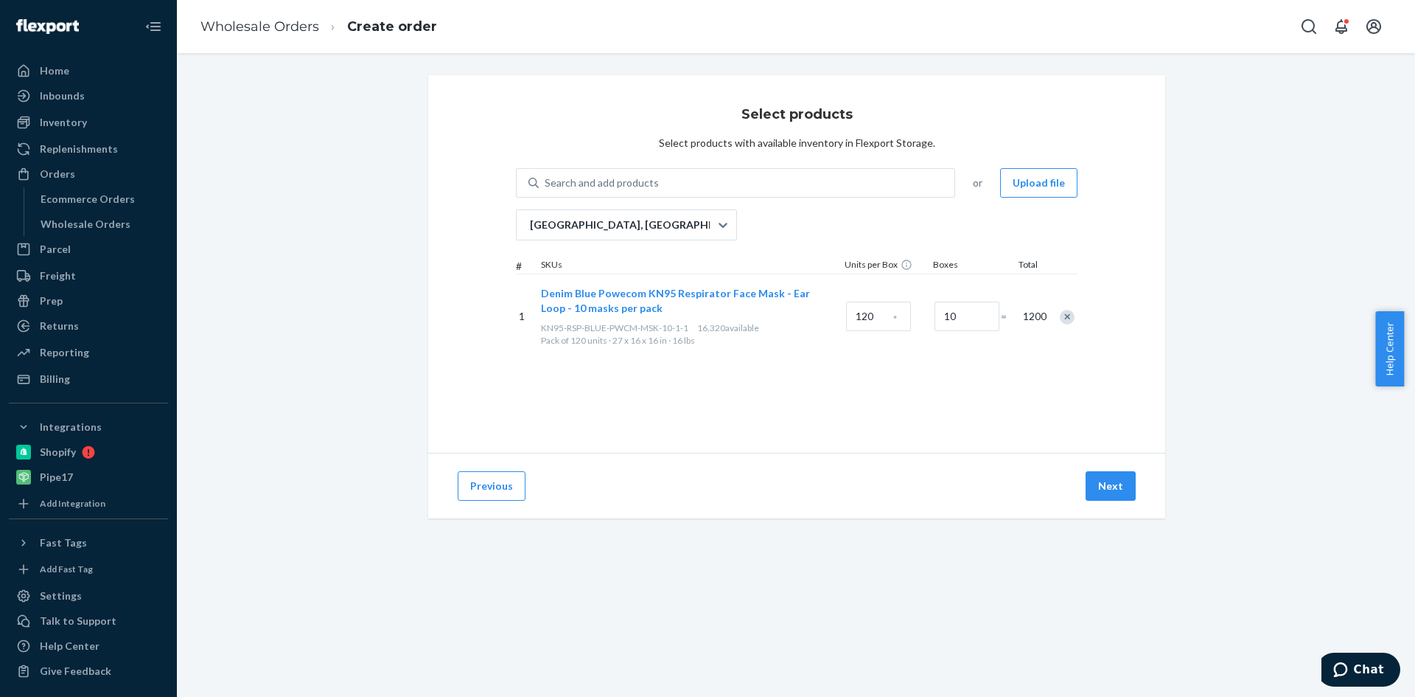
scroll to position [0, 0]
drag, startPoint x: 1087, startPoint y: 509, endPoint x: 1107, endPoint y: 481, distance: 34.8
click at [1089, 506] on div "Previous Next" at bounding box center [796, 486] width 737 height 66
click at [1107, 482] on button "Next" at bounding box center [1111, 485] width 50 height 29
click at [1098, 502] on div "Error while updating the order." at bounding box center [796, 296] width 736 height 443
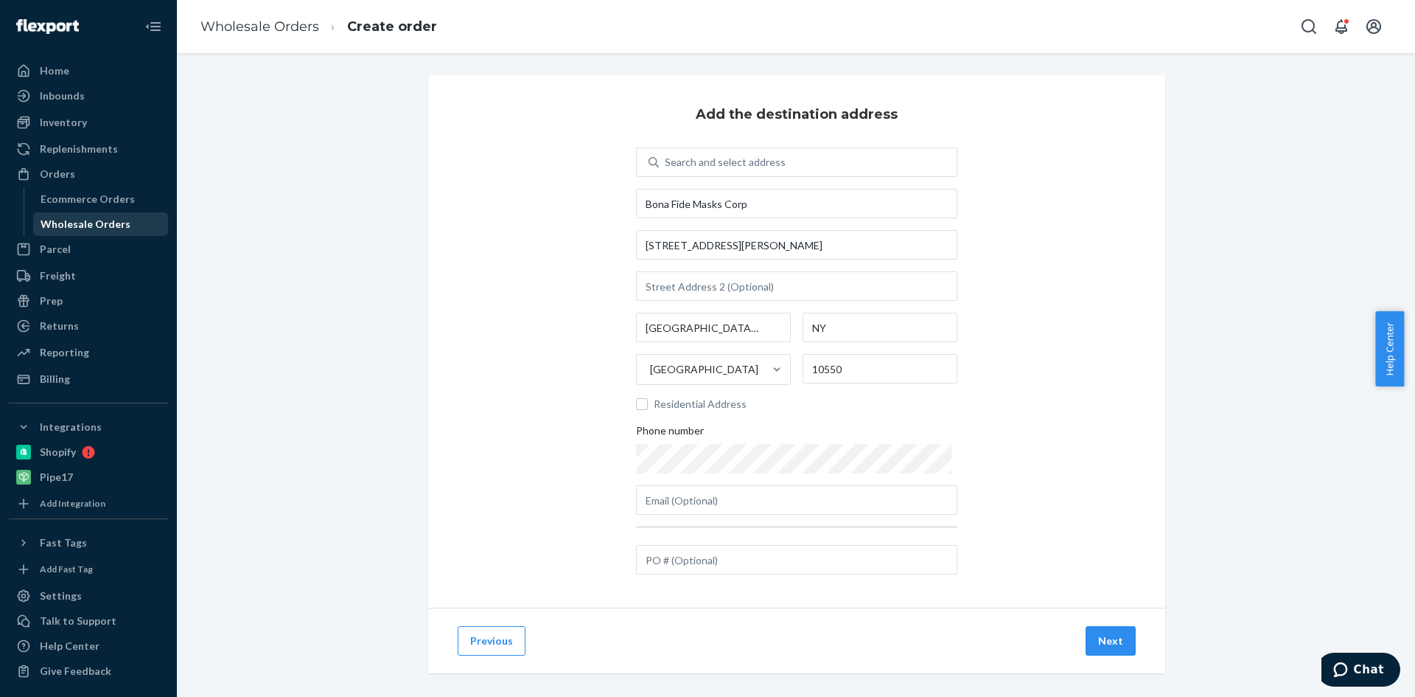
click at [66, 234] on div "Wholesale Orders" at bounding box center [101, 224] width 133 height 21
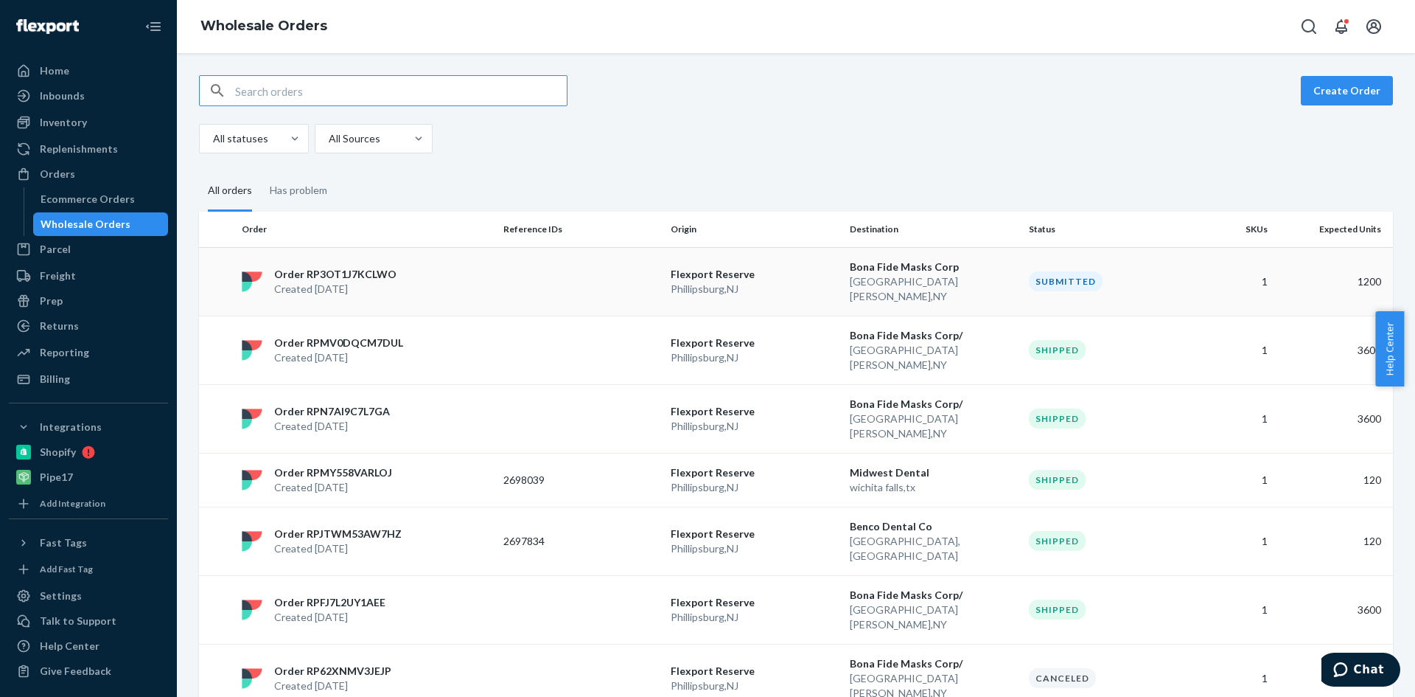
click at [355, 282] on p "Created [DATE]" at bounding box center [335, 289] width 122 height 15
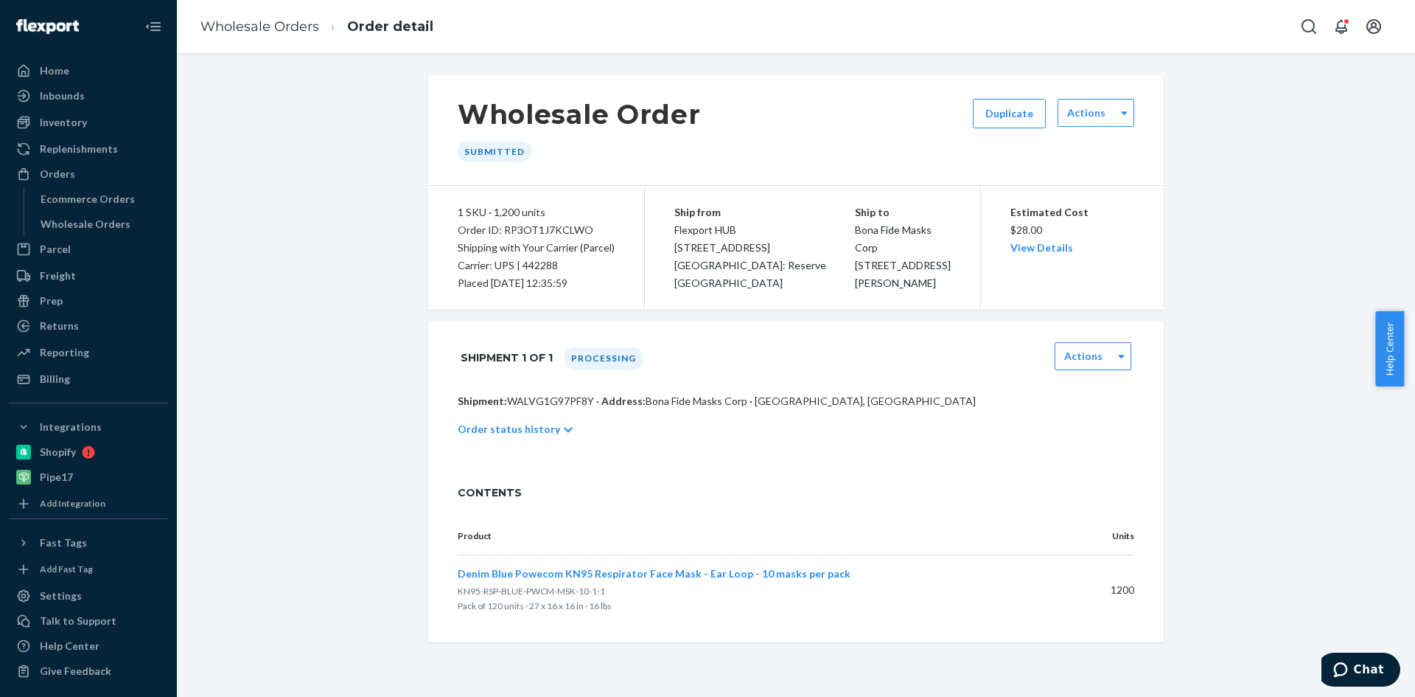
drag, startPoint x: 594, startPoint y: 281, endPoint x: 455, endPoint y: 204, distance: 159.0
click at [449, 209] on div "1 SKU · 1,200 units Order ID: RP3OT1J7KCLWO Shipping with Your Carrier (Parcel)…" at bounding box center [536, 248] width 217 height 124
copy div "1 SKU · 1,200 units Order ID: RP3OT1J7KCLWO Shipping with Your Carrier (Parcel)…"
